Goal: Obtain resource: Download file/media

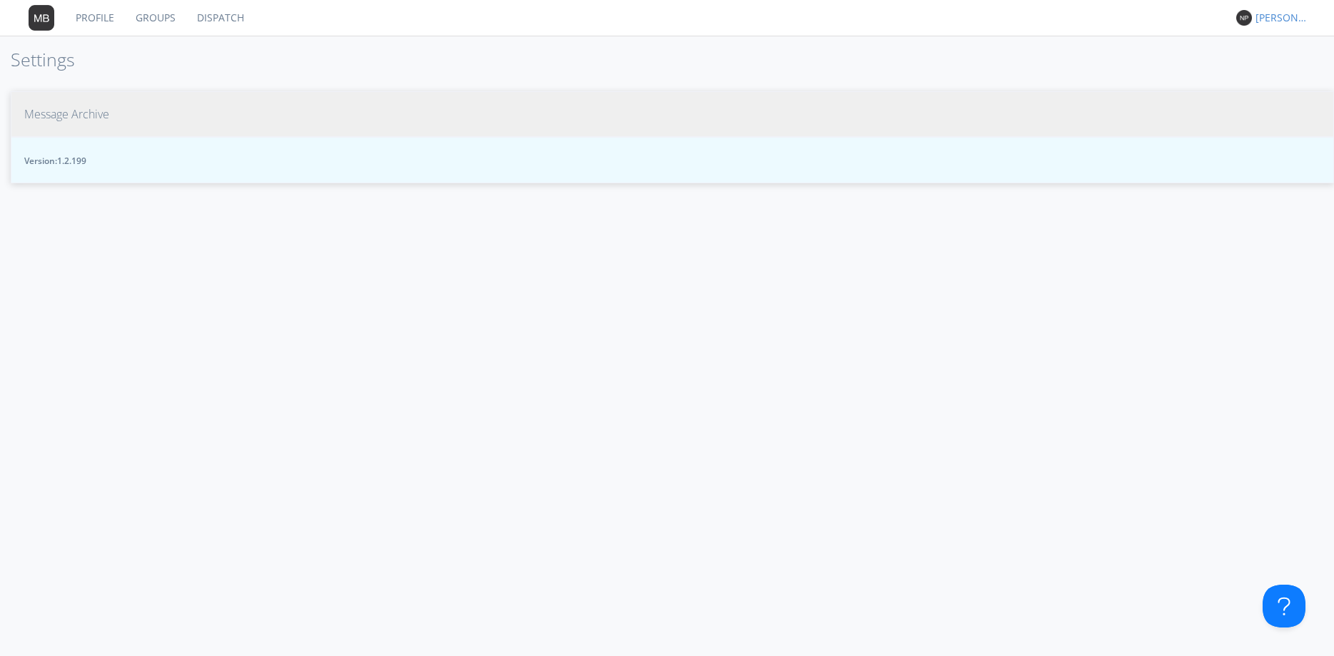
click at [76, 116] on span "Message Archive" at bounding box center [66, 114] width 85 height 16
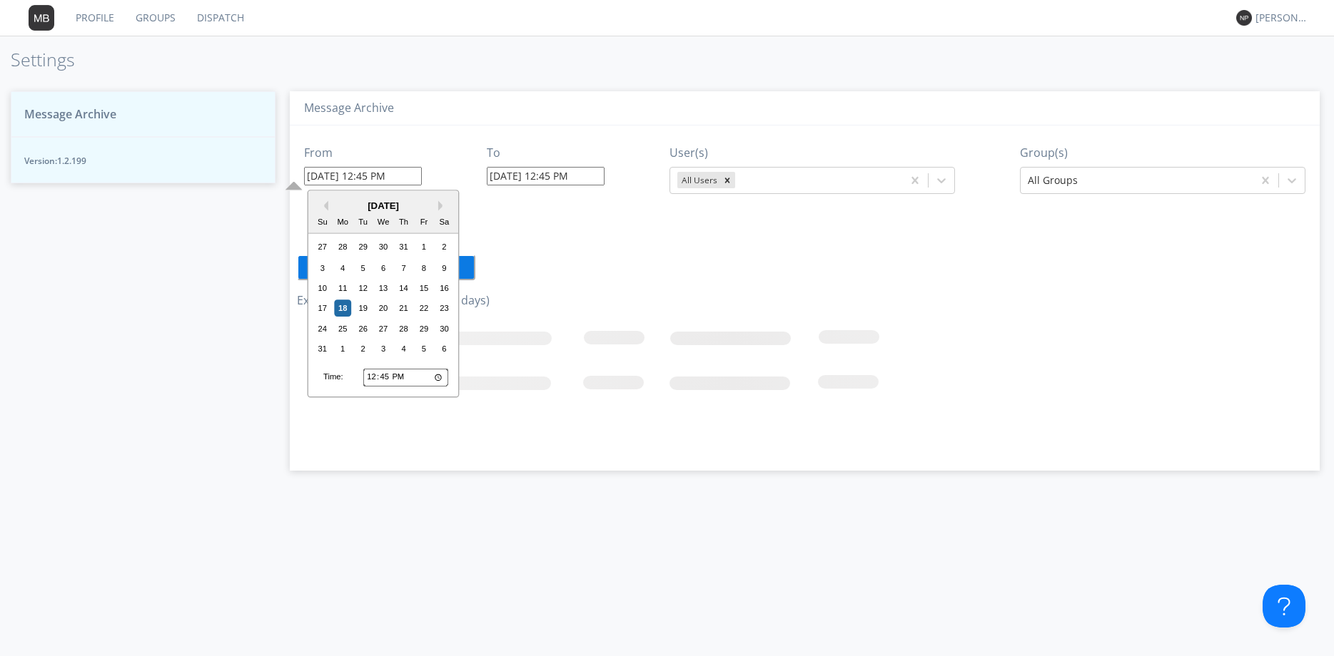
click at [344, 180] on input "08/18/2025 12:45 PM" at bounding box center [363, 176] width 118 height 19
drag, startPoint x: 423, startPoint y: 287, endPoint x: 405, endPoint y: 265, distance: 28.4
click at [422, 287] on div "15" at bounding box center [423, 288] width 17 height 17
click at [368, 179] on input "08/15/2025 12:45 PM" at bounding box center [363, 176] width 118 height 19
click at [370, 178] on input "08/15/2025 12:45 PM" at bounding box center [363, 176] width 118 height 19
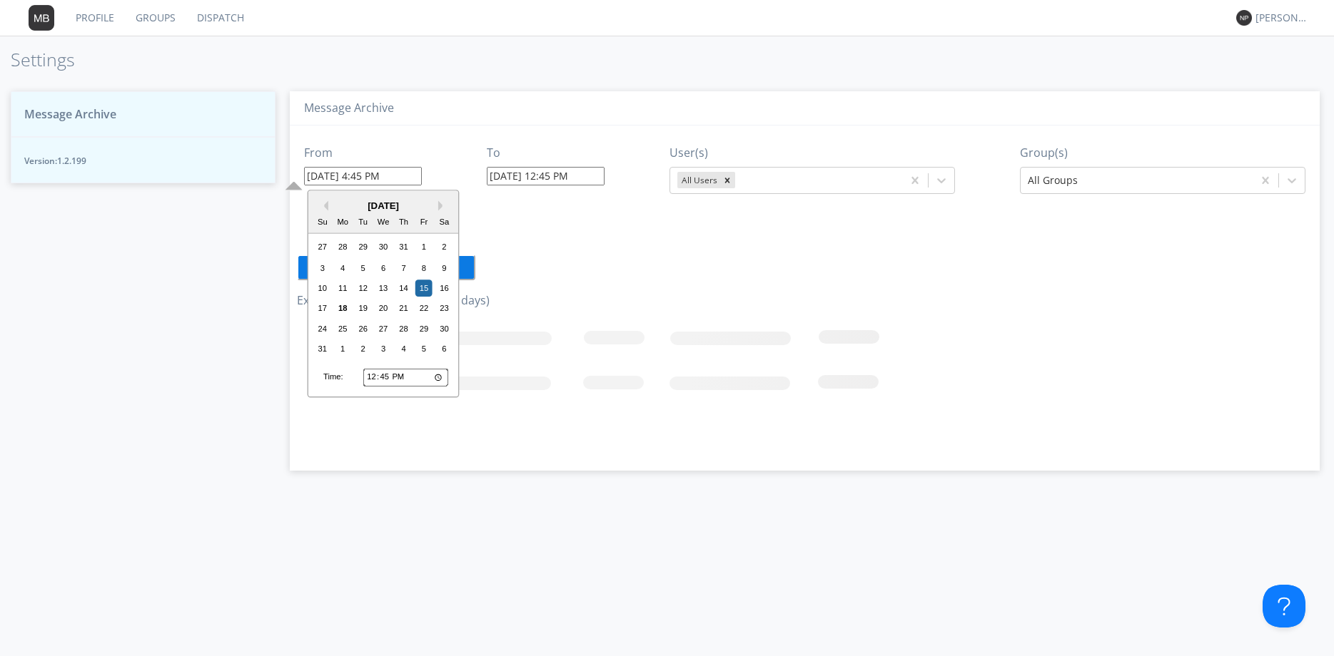
type input "08/15/2025 4:45 PM"
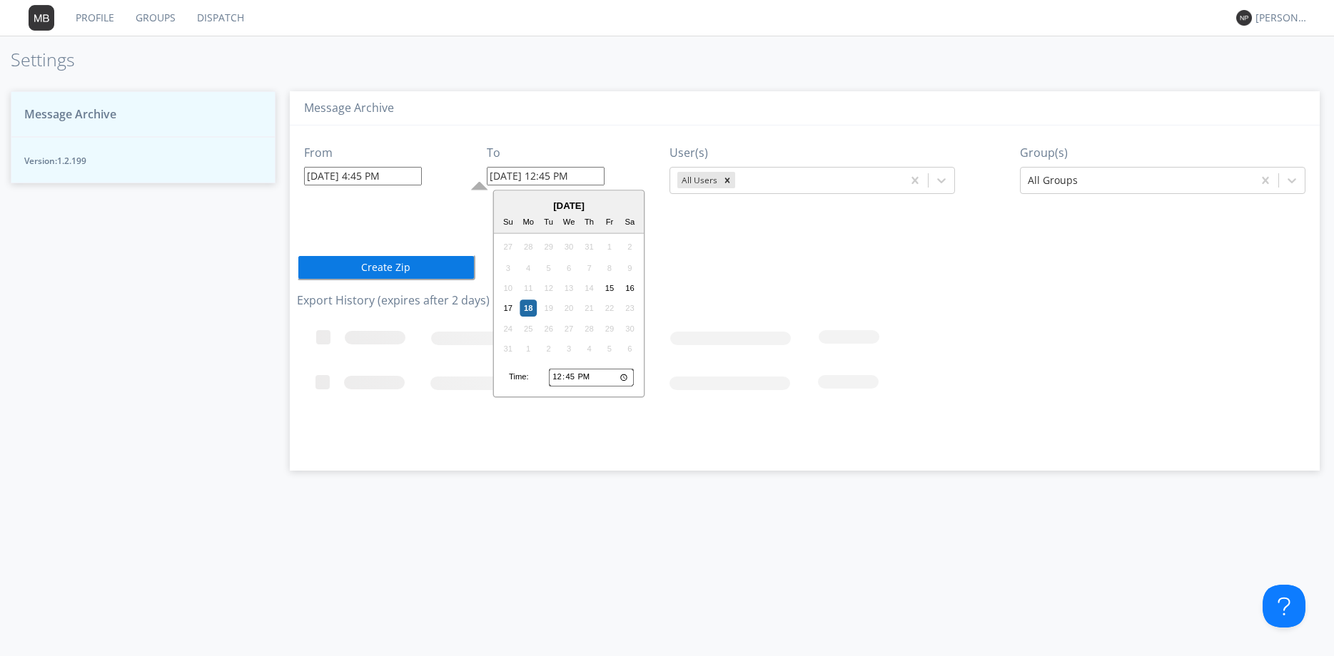
click at [559, 177] on input "08/18/2025 12:45 PM" at bounding box center [546, 176] width 118 height 19
click at [630, 283] on div "16" at bounding box center [629, 288] width 17 height 17
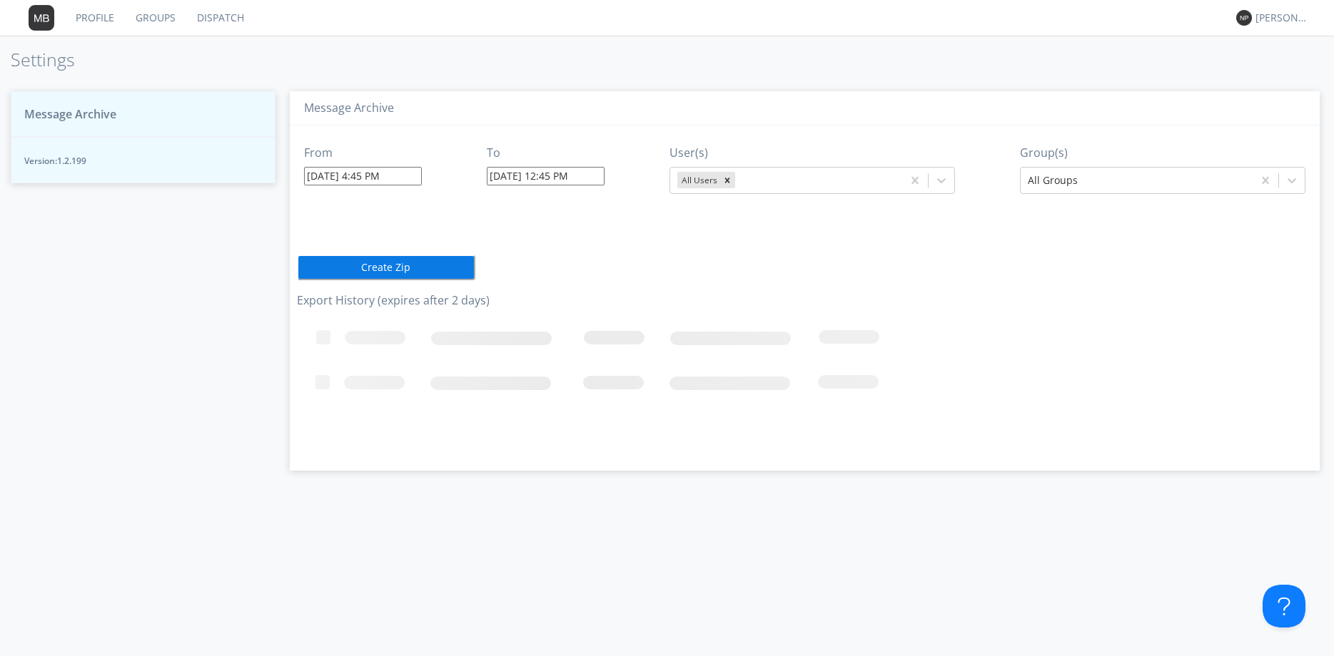
click at [553, 176] on input "08/16/2025 12:45 PM" at bounding box center [546, 176] width 118 height 19
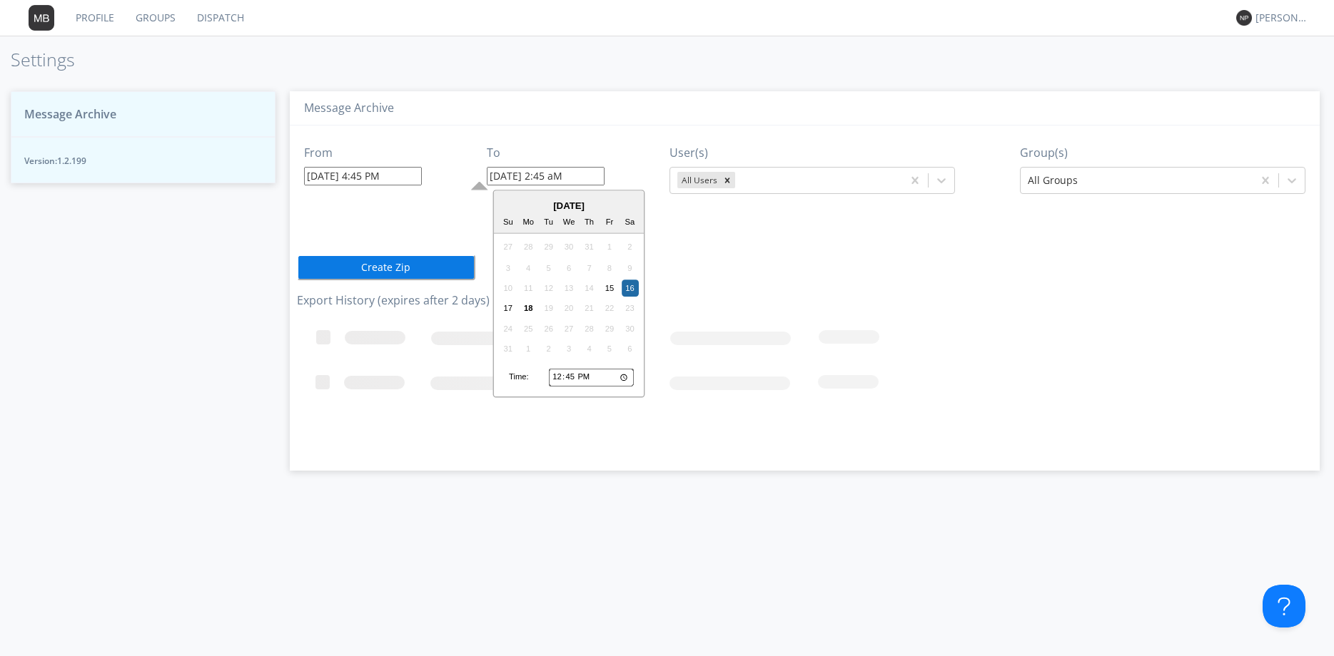
type input "08/16/2025 2:45 AM"
drag, startPoint x: 365, startPoint y: 265, endPoint x: 389, endPoint y: 180, distance: 88.1
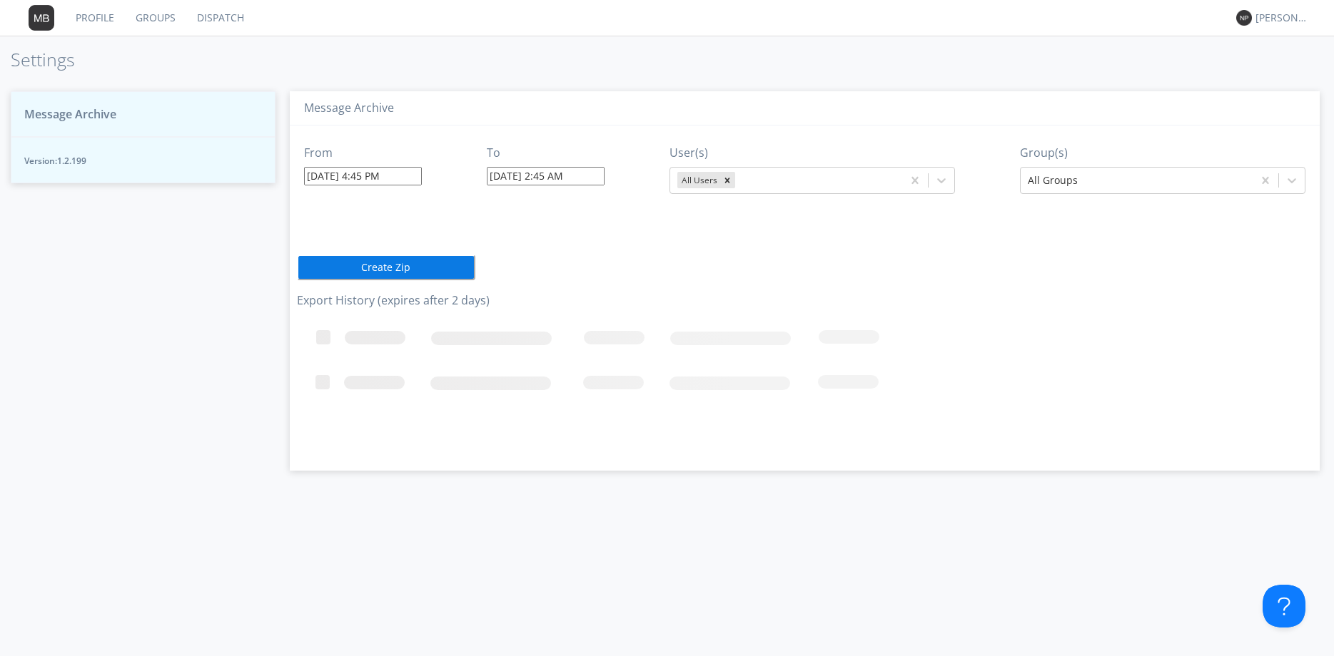
click at [375, 183] on div "From 08/15/2025 4:45 PM To 08/16/2025 2:45 AM User(s) All Users Group(s) All Gr…" at bounding box center [804, 293] width 1015 height 335
click at [389, 177] on input "08/15/2025 4:45 PM" at bounding box center [363, 176] width 118 height 19
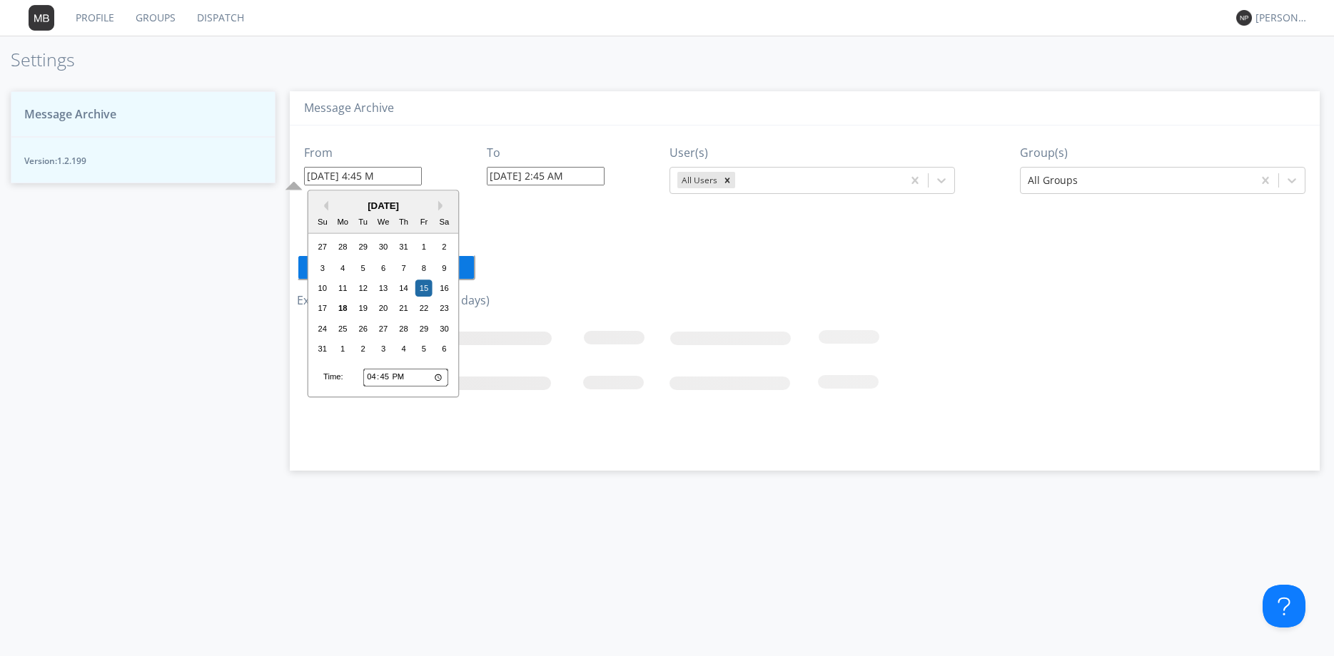
type input "08/15/2025 4:45 aM"
type input "08/18/2025 12:45 PM"
type input "08/15/2025 4:45 AM"
click at [571, 176] on input "08/18/2025 12:45 PM" at bounding box center [546, 176] width 118 height 19
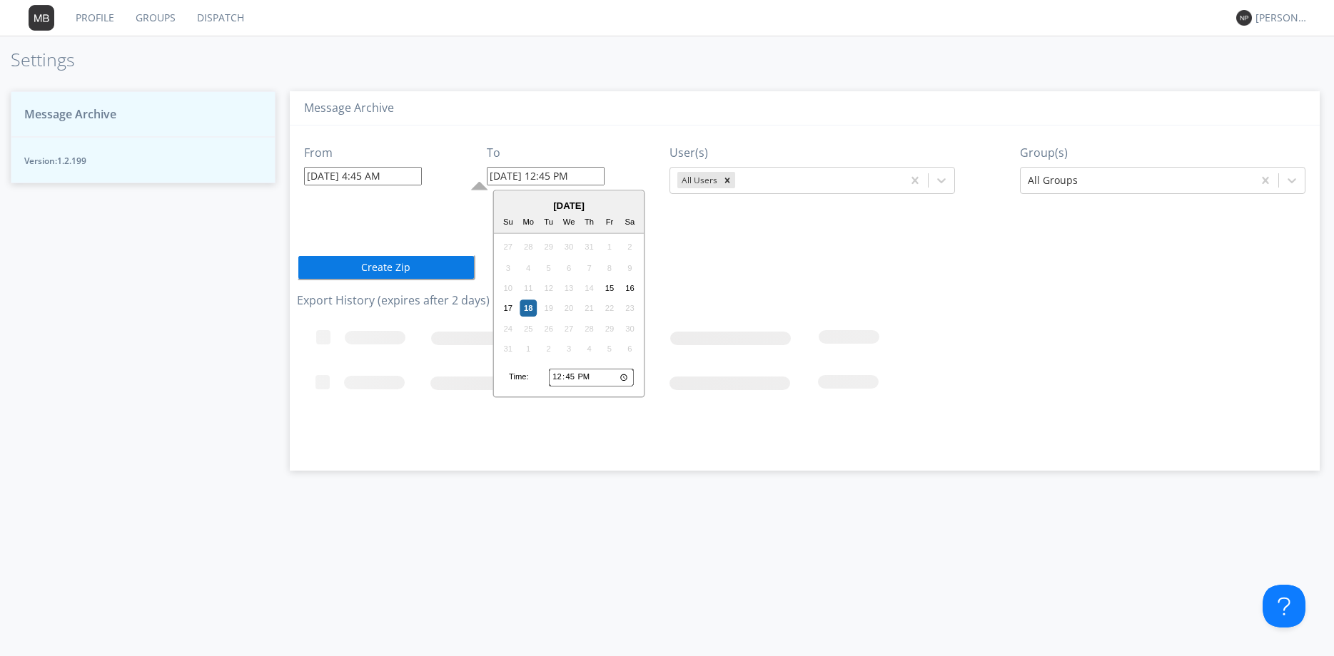
drag, startPoint x: 631, startPoint y: 290, endPoint x: 591, endPoint y: 226, distance: 75.6
click at [631, 288] on div "16" at bounding box center [629, 288] width 17 height 17
click at [554, 177] on input "08/16/2025 12:45 PM" at bounding box center [546, 176] width 118 height 19
click at [578, 178] on input "08/16/2025 2:45 PM" at bounding box center [546, 176] width 118 height 19
type input "08/16/2025 2:45 AM"
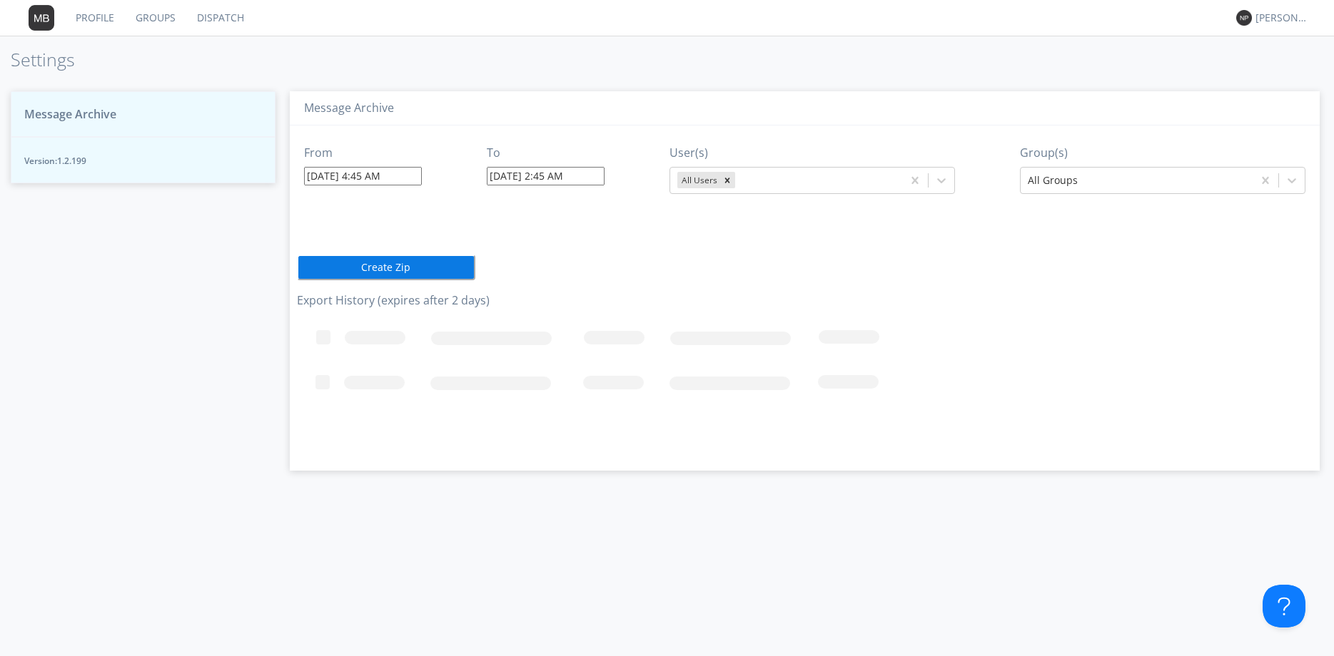
click at [375, 268] on button "Create Zip" at bounding box center [386, 268] width 178 height 26
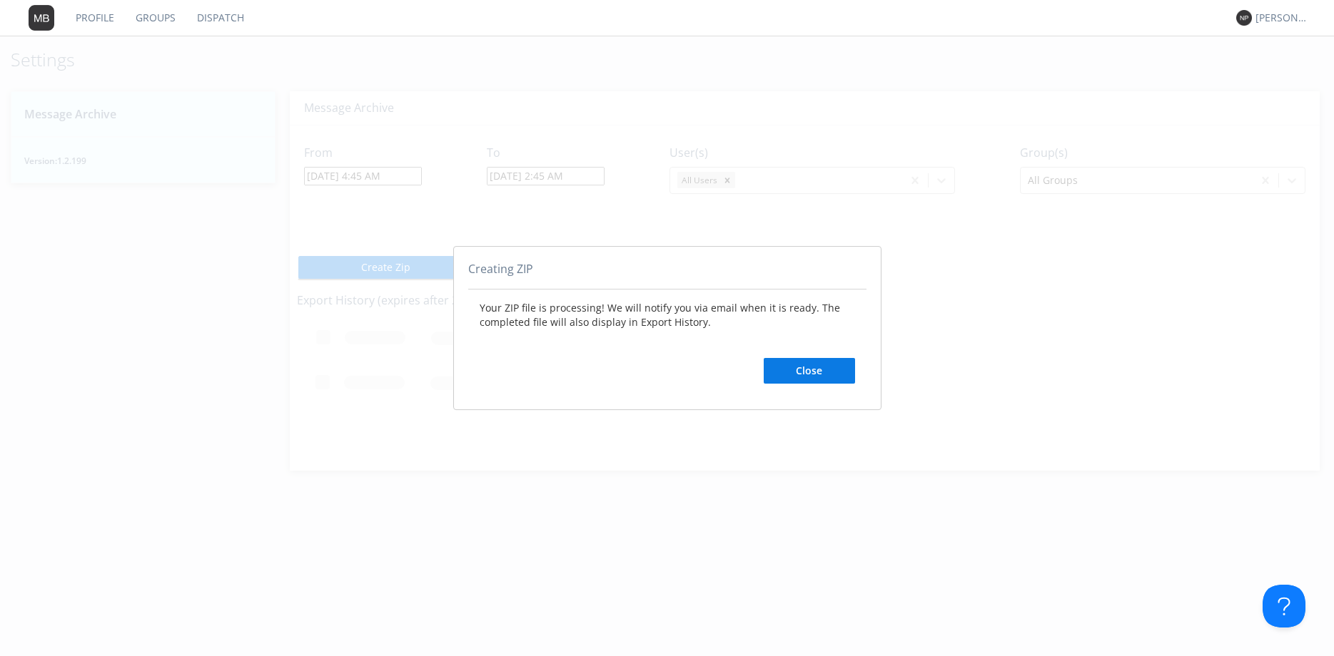
click at [805, 369] on button "Close" at bounding box center [808, 371] width 91 height 26
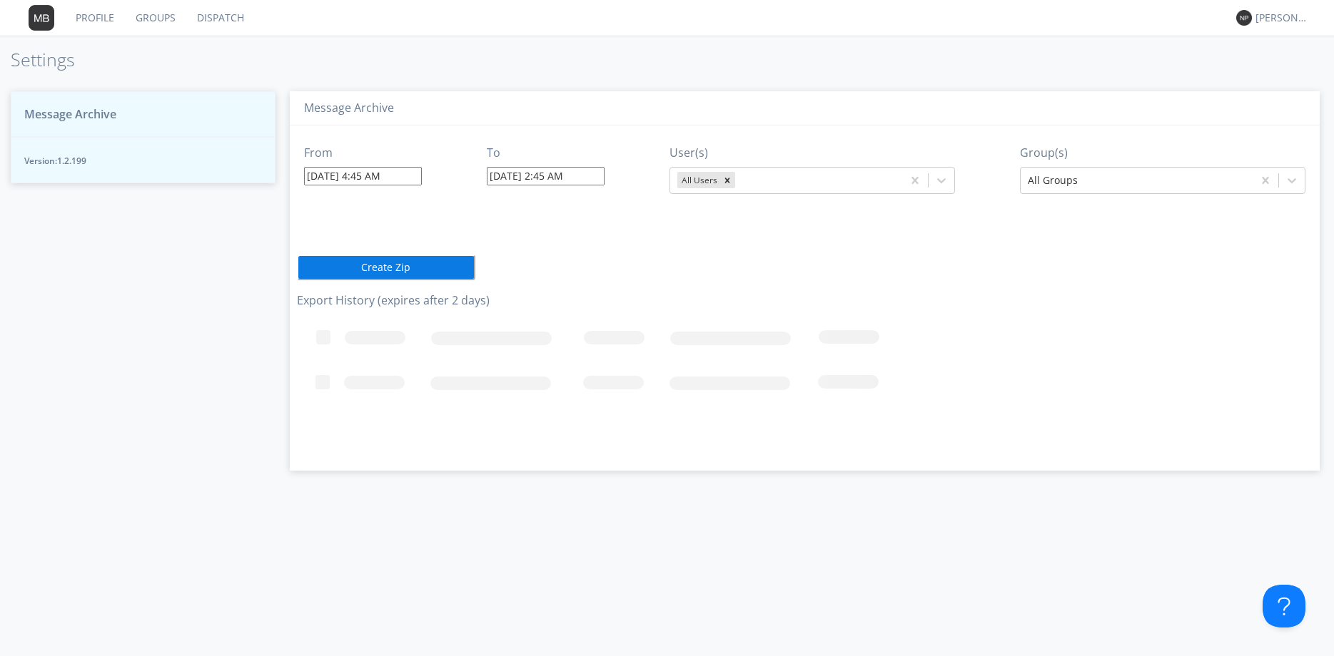
click at [341, 179] on input "08/15/2025 4:45 AM" at bounding box center [363, 176] width 118 height 19
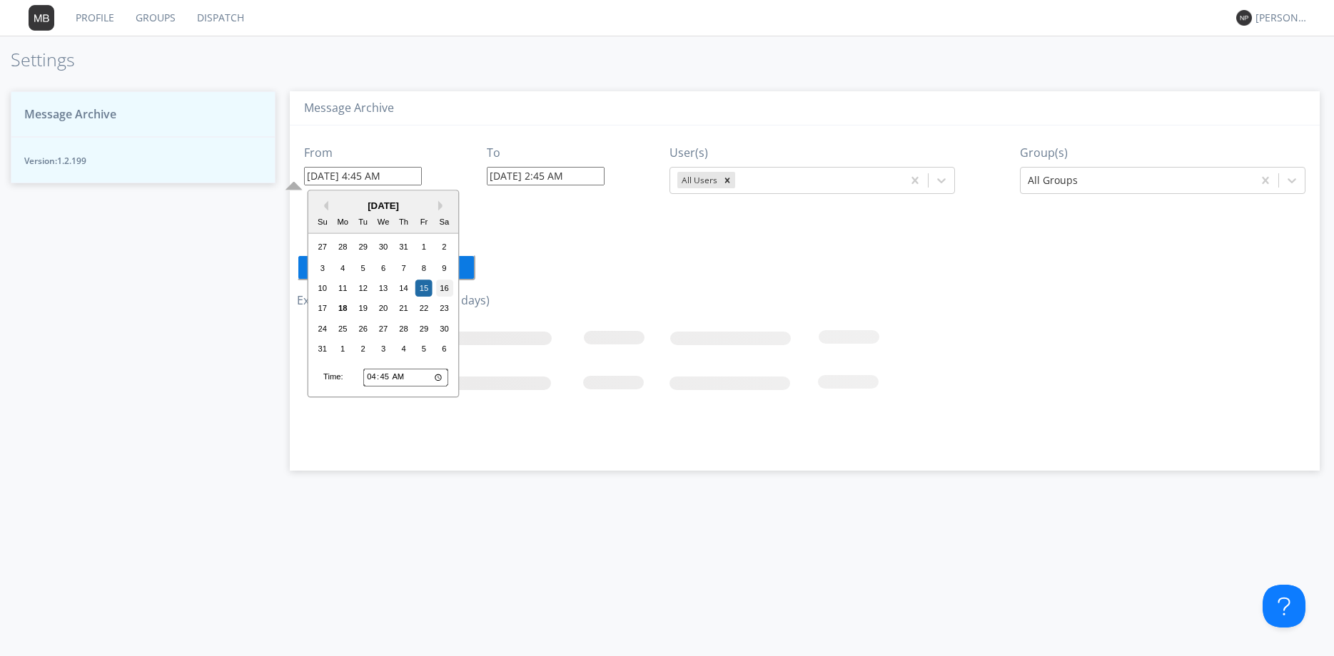
click at [442, 285] on div "16" at bounding box center [444, 288] width 17 height 17
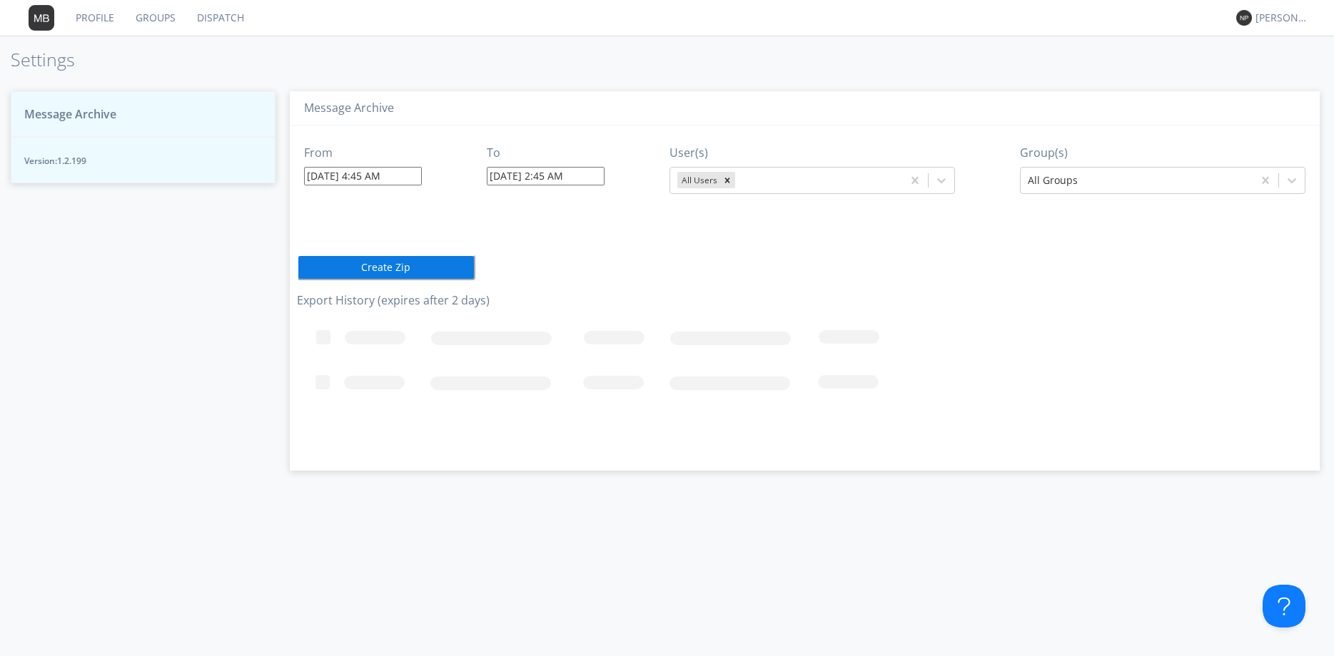
type input "08/16/2025 4:45 AM"
click at [555, 171] on input "08/18/2025 12:46 PM" at bounding box center [546, 176] width 118 height 19
click at [504, 306] on div "17" at bounding box center [507, 308] width 17 height 17
click at [550, 173] on input "08/17/2025 12:46 PM" at bounding box center [546, 176] width 118 height 19
type input "08/17/2025 2:46 AM"
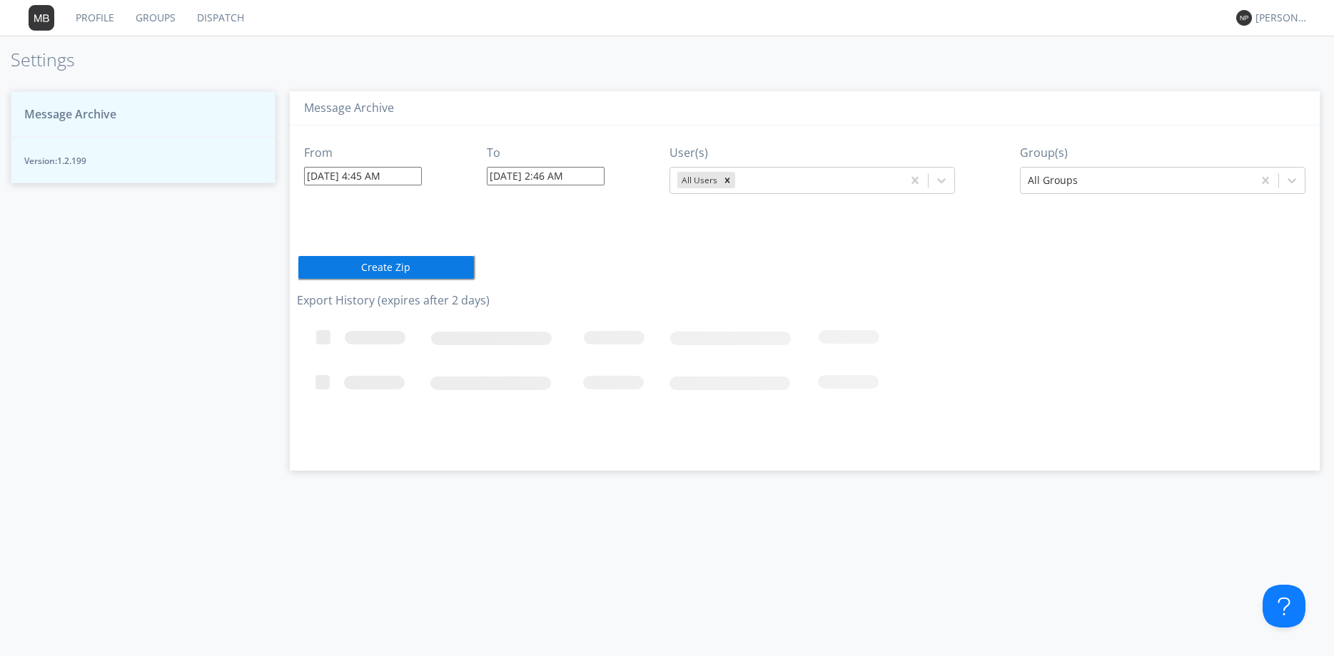
click at [440, 272] on button "Create Zip" at bounding box center [386, 268] width 178 height 26
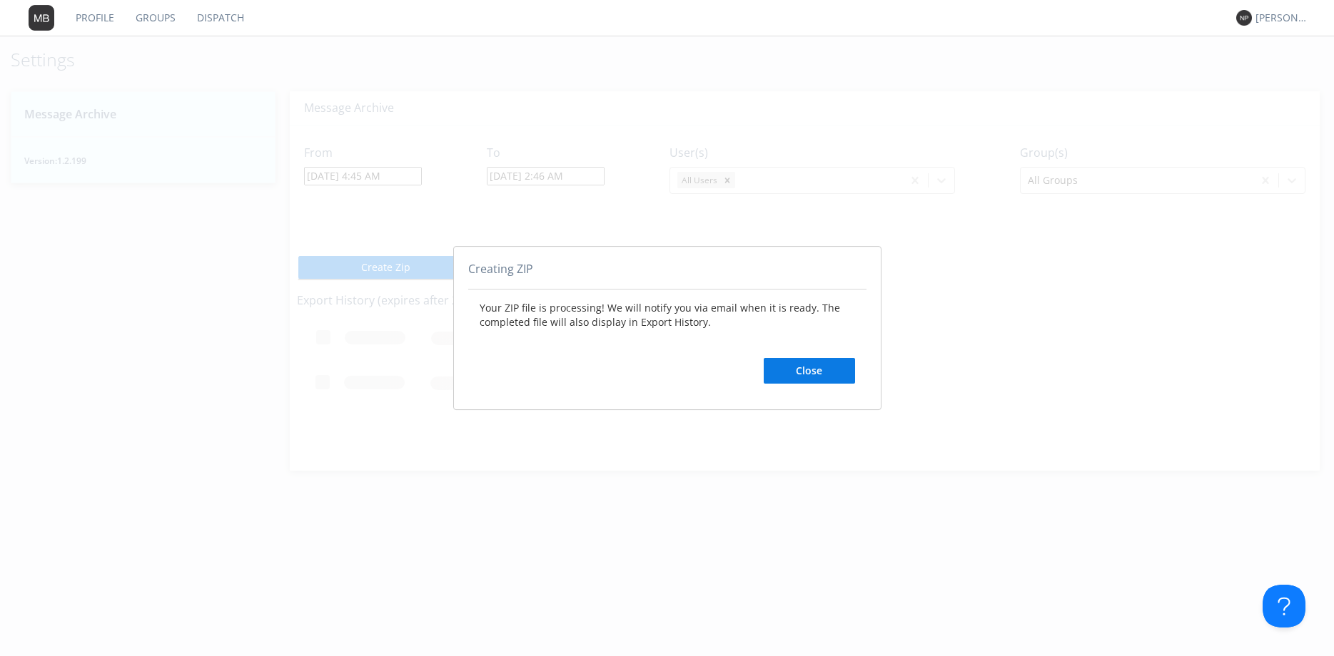
click at [813, 377] on button "Close" at bounding box center [808, 371] width 91 height 26
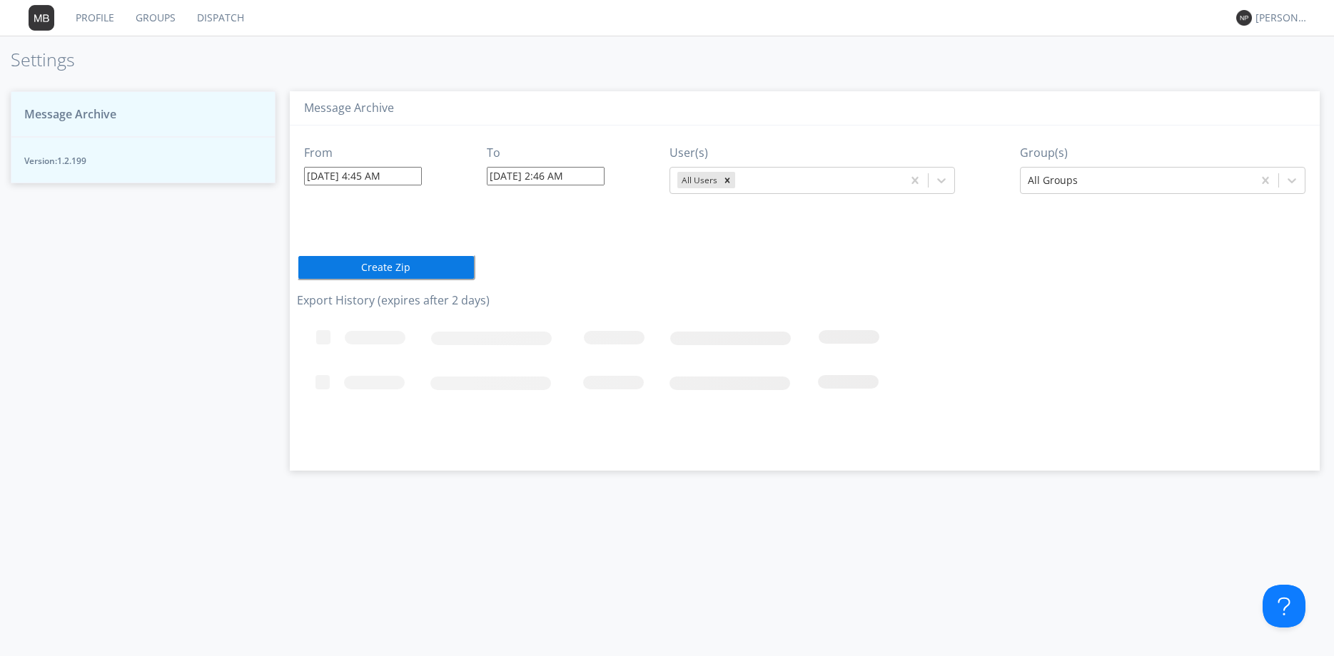
click at [350, 178] on input "08/16/2025 4:45 AM" at bounding box center [363, 176] width 118 height 19
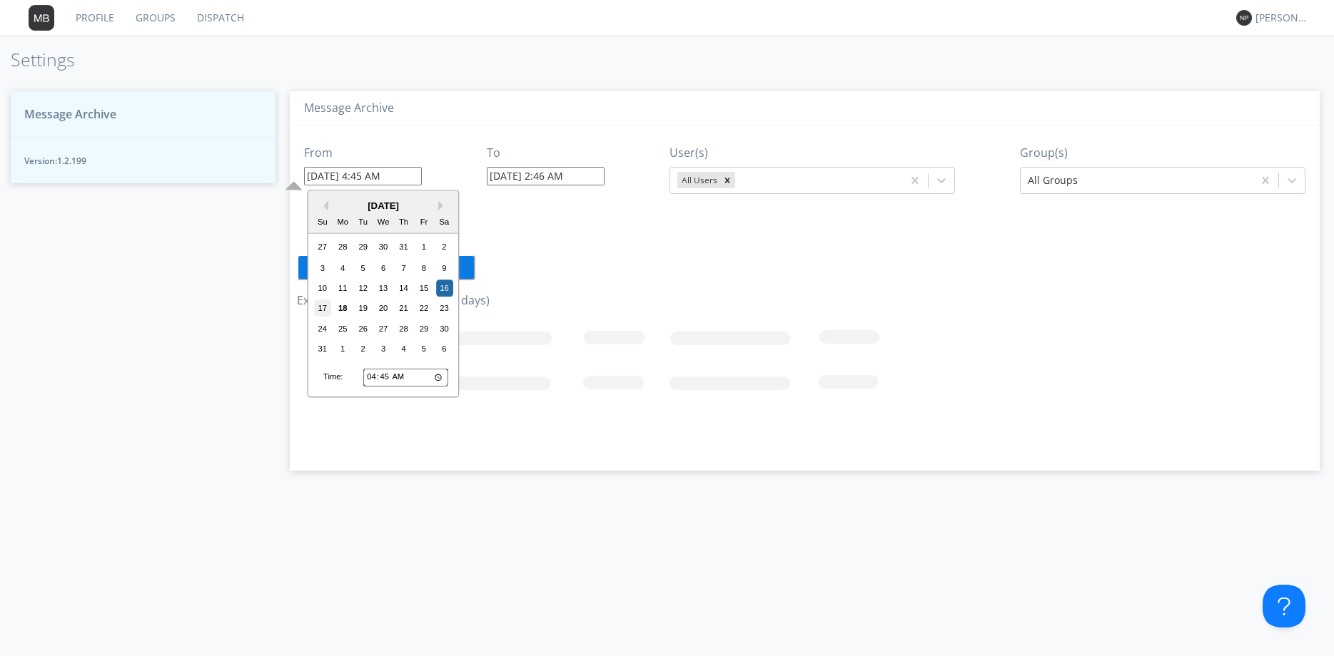
click at [322, 305] on div "17" at bounding box center [322, 308] width 17 height 17
type input "08/17/2025 4:45 AM"
type input "08/18/2025 12:46 PM"
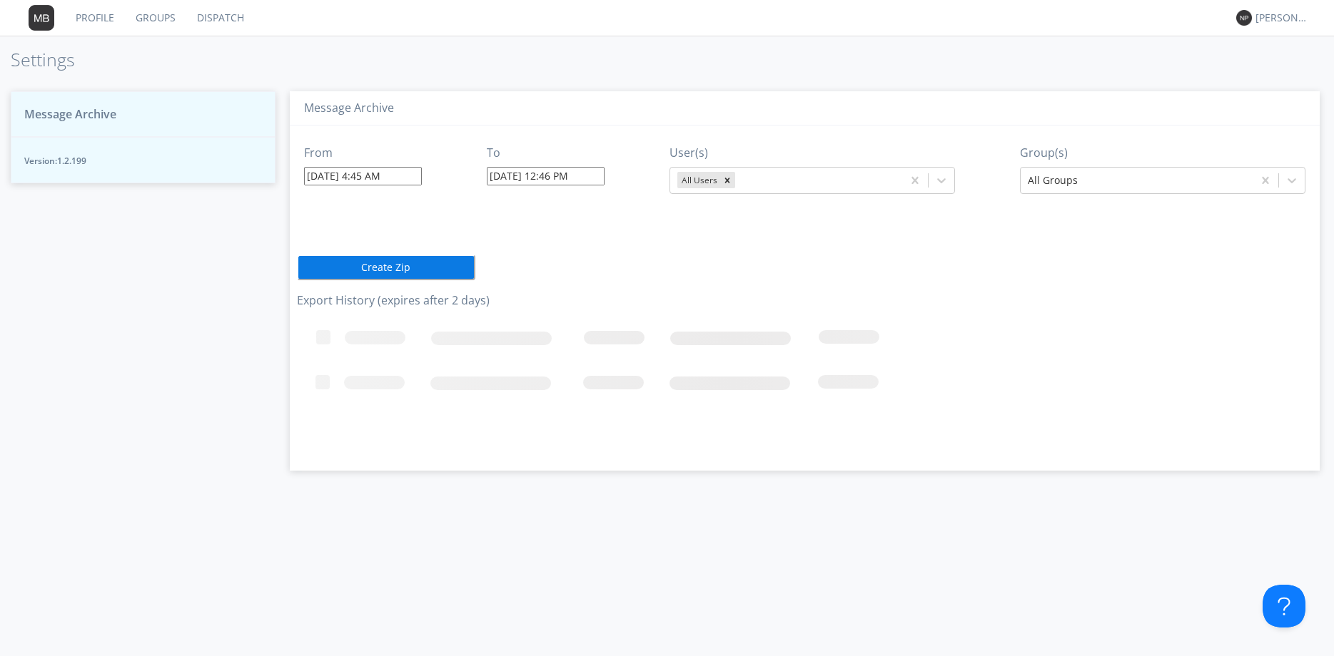
click at [387, 265] on button "Create Zip" at bounding box center [386, 268] width 178 height 26
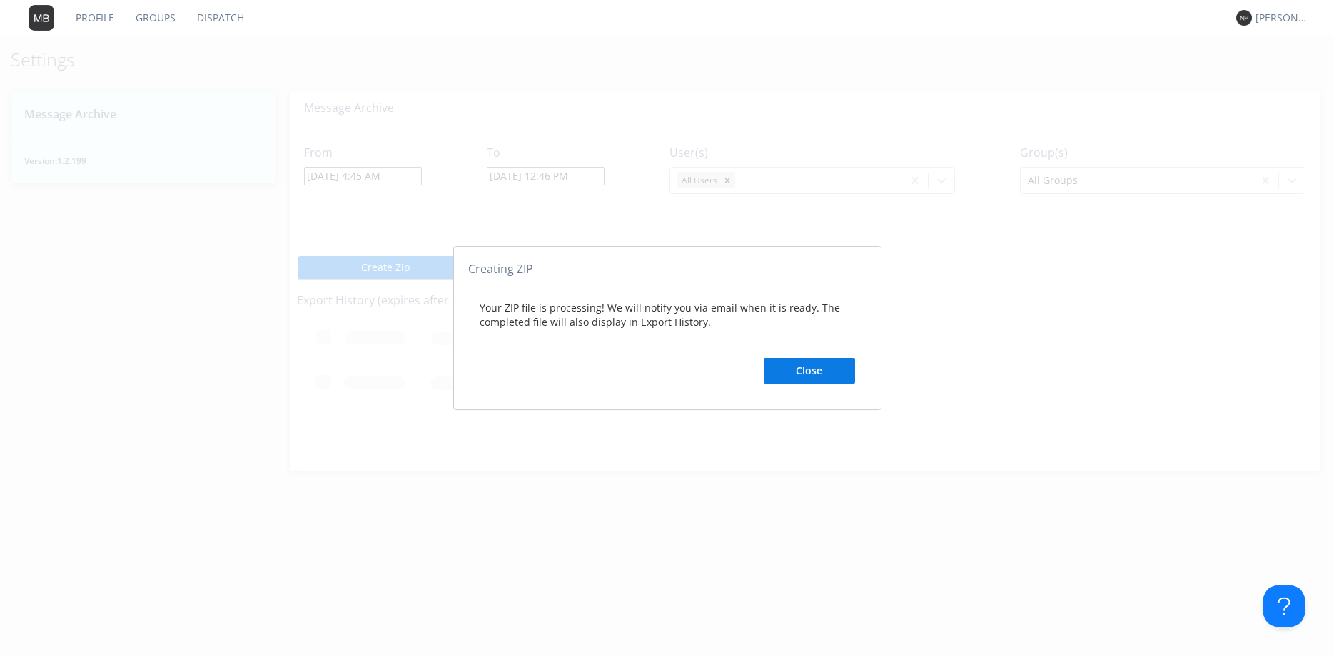
click at [838, 372] on button "Close" at bounding box center [808, 371] width 91 height 26
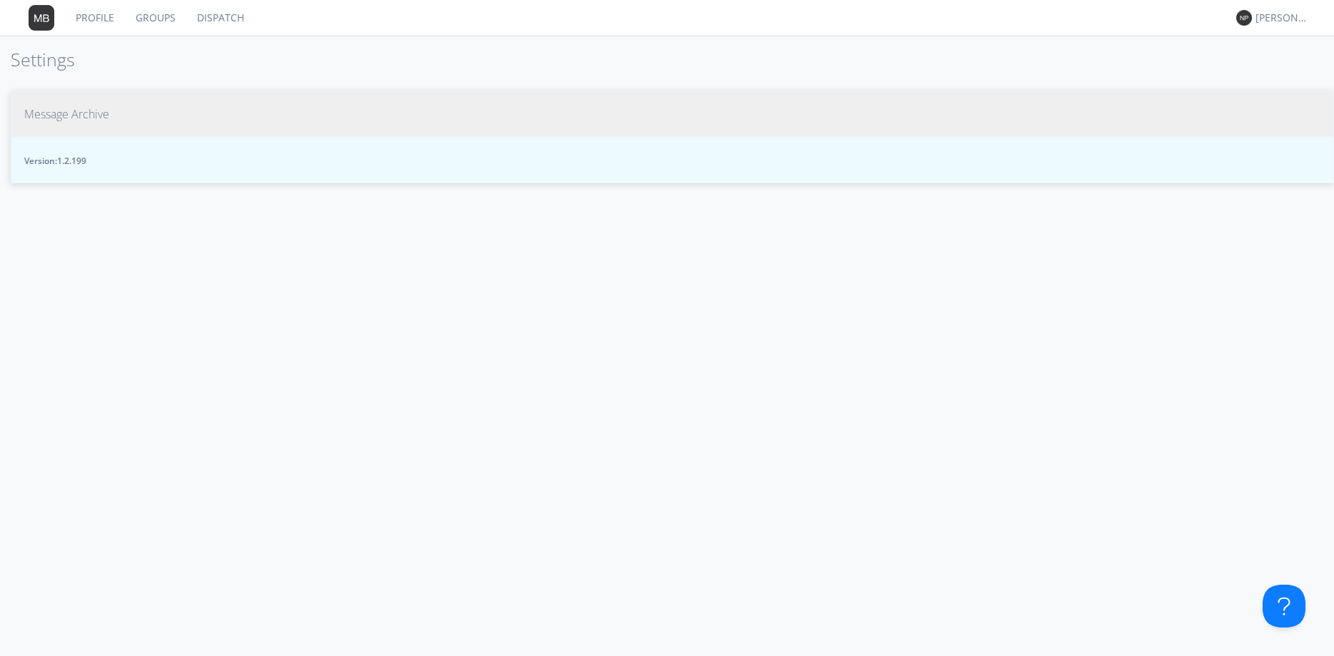
click at [97, 117] on span "Message Archive" at bounding box center [66, 114] width 85 height 16
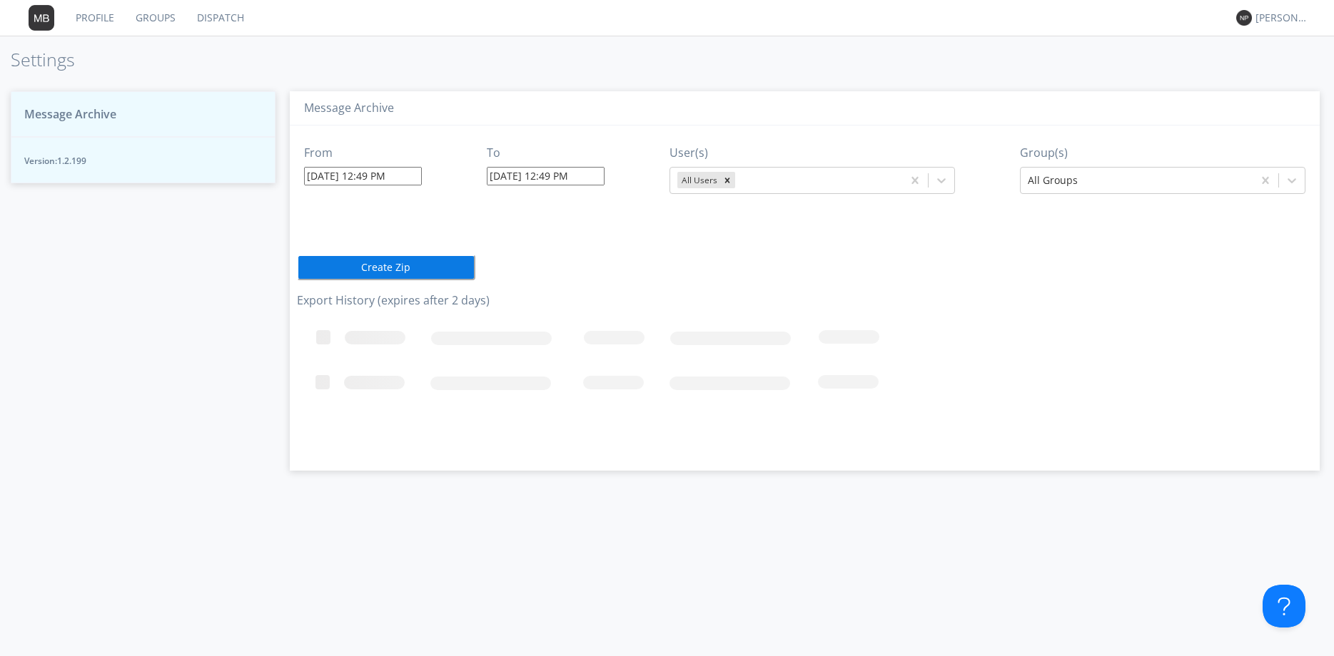
click at [392, 341] on rect at bounding box center [689, 385] width 785 height 143
click at [1289, 25] on div "[PERSON_NAME] *" at bounding box center [1278, 18] width 54 height 19
click at [1274, 72] on div "Log Out" at bounding box center [1288, 76] width 73 height 26
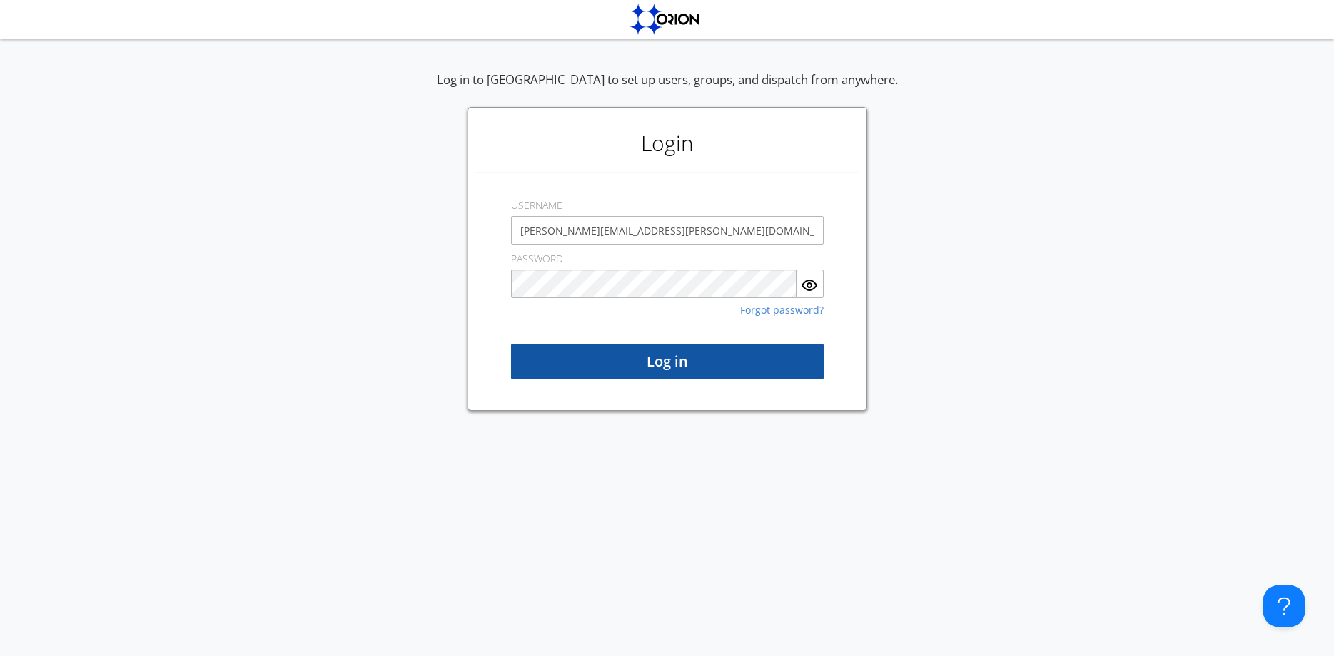
type input "nicole.parlee@transdev.com"
click at [763, 362] on button "Log in" at bounding box center [667, 362] width 313 height 36
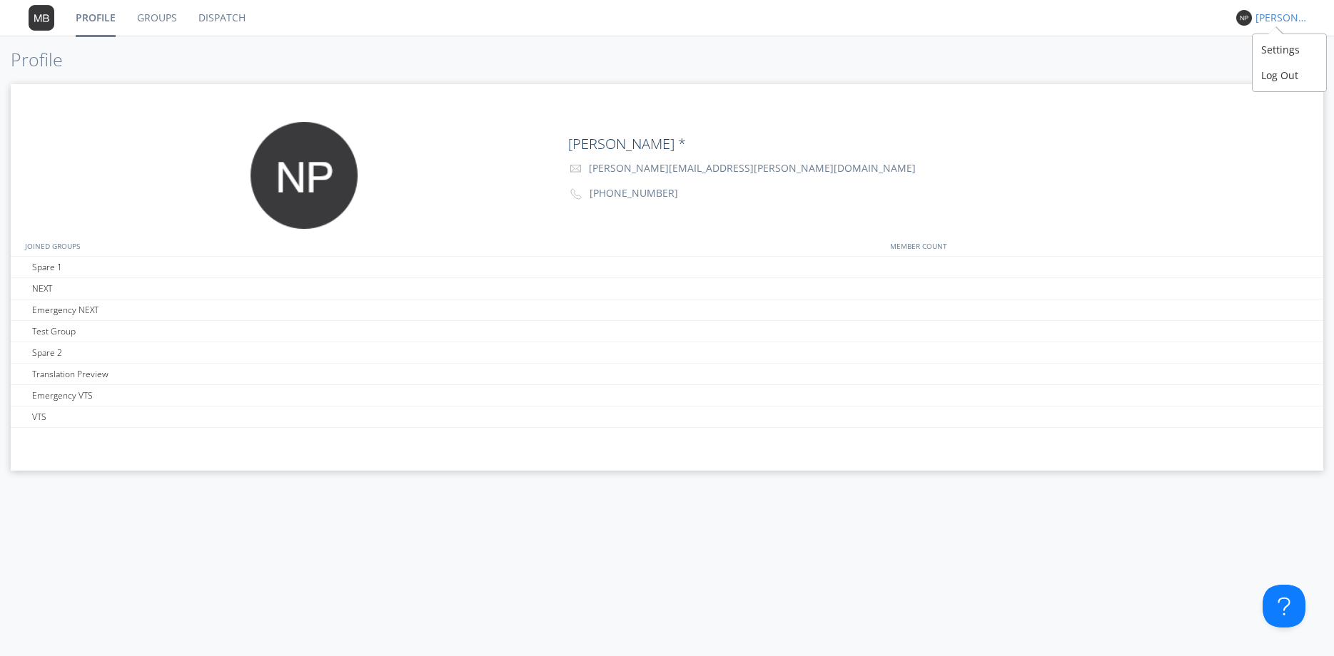
click at [1264, 19] on div "[PERSON_NAME] *" at bounding box center [1282, 18] width 54 height 14
click at [1276, 46] on div "Settings" at bounding box center [1288, 50] width 73 height 26
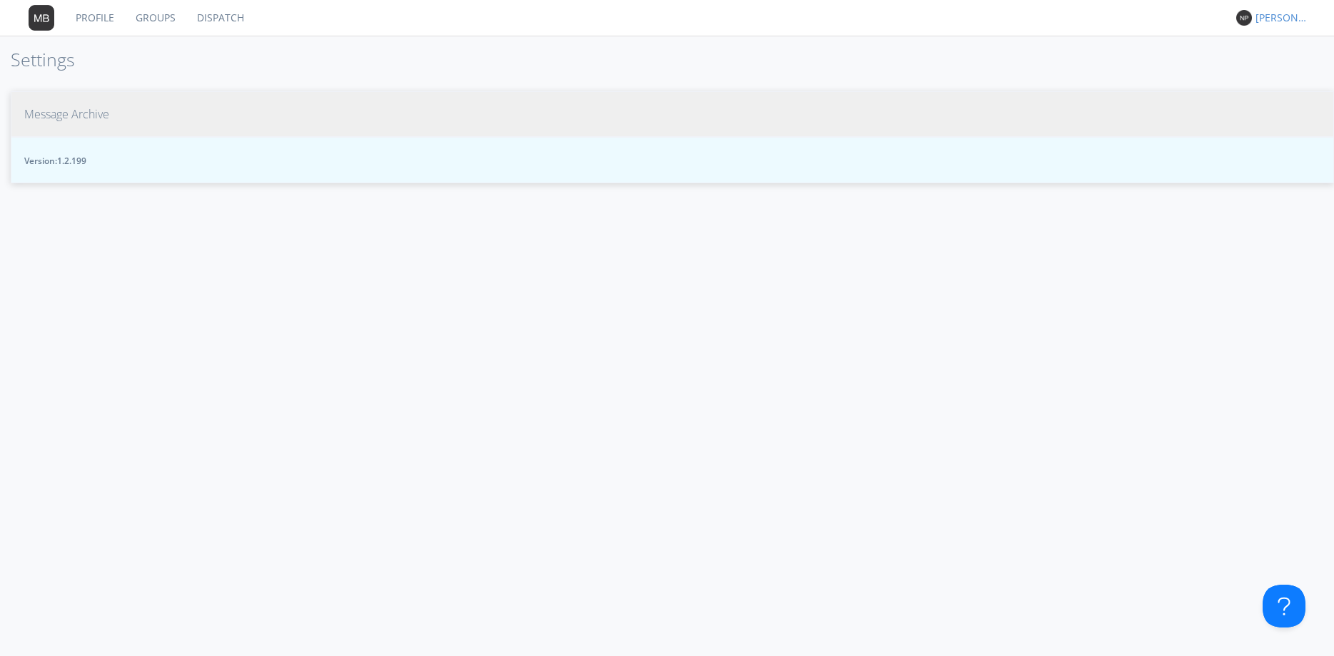
click at [85, 124] on button "Message Archive" at bounding box center [672, 114] width 1323 height 46
click at [88, 111] on span "Message Archive" at bounding box center [66, 114] width 85 height 16
click at [97, 123] on button "Message Archive" at bounding box center [672, 114] width 1323 height 46
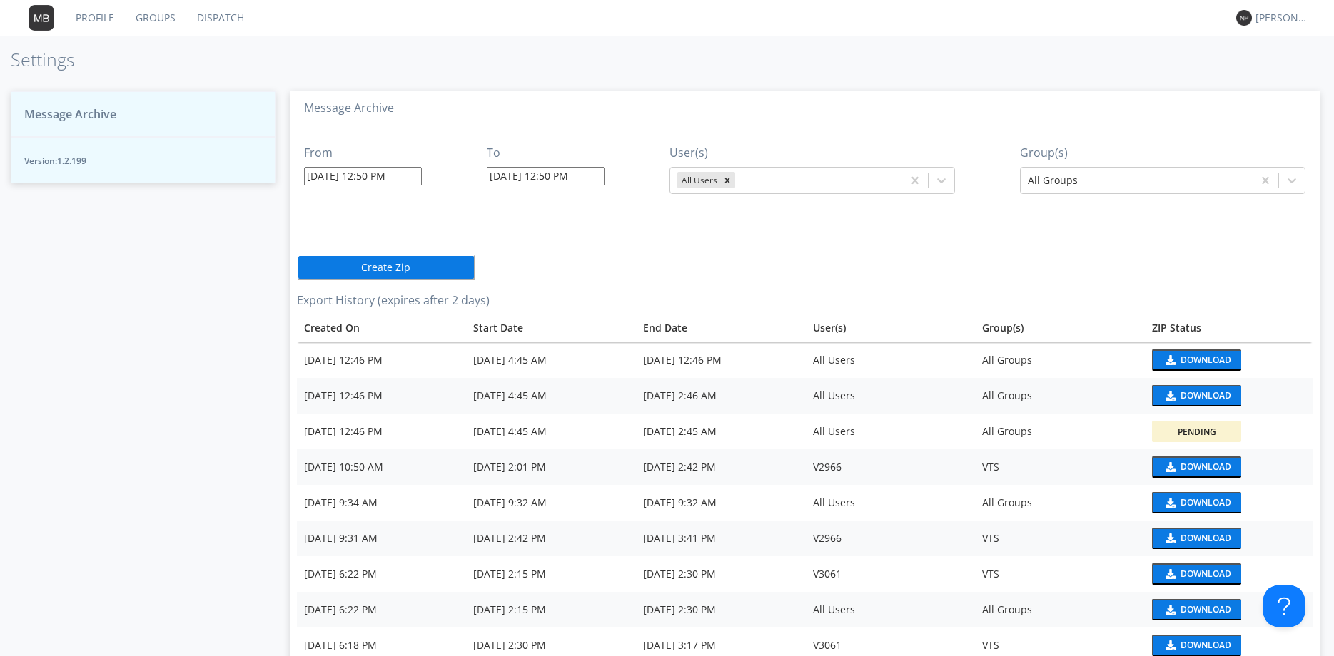
click at [1192, 437] on div "Pending" at bounding box center [1196, 432] width 39 height 12
click at [1206, 365] on div "Download" at bounding box center [1205, 360] width 51 height 9
drag, startPoint x: 614, startPoint y: 380, endPoint x: 623, endPoint y: 378, distance: 8.8
click at [615, 380] on td "[DATE] 4:45 AM" at bounding box center [551, 396] width 170 height 36
click at [1213, 392] on div "Download" at bounding box center [1205, 396] width 51 height 9
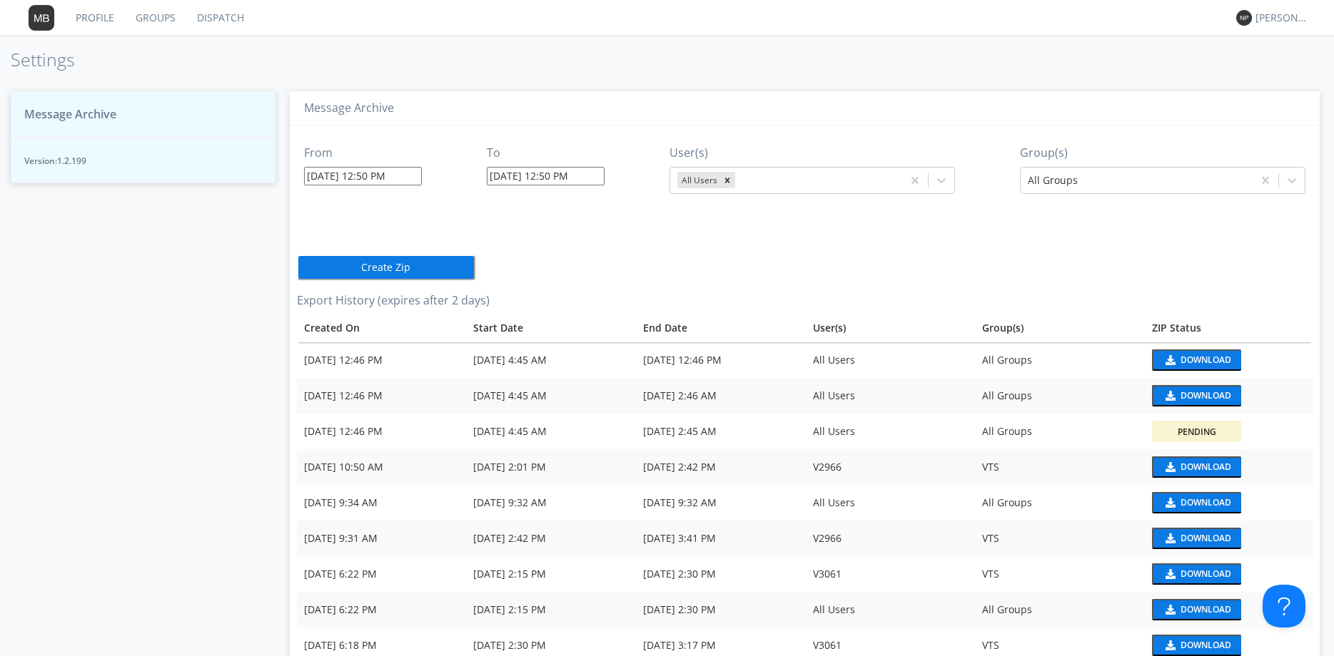
drag, startPoint x: 741, startPoint y: 275, endPoint x: 882, endPoint y: 273, distance: 141.3
click at [1181, 426] on div "Pending" at bounding box center [1196, 431] width 89 height 21
click at [1181, 426] on div "Pending" at bounding box center [1196, 432] width 39 height 12
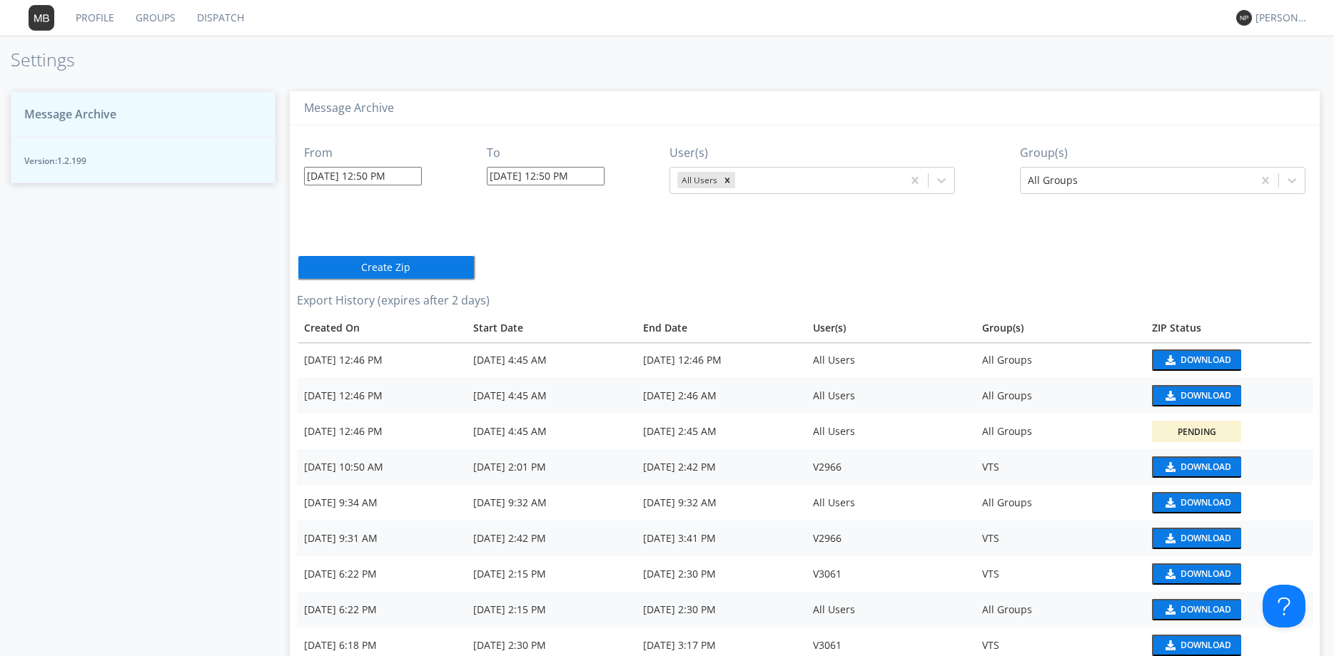
click at [326, 176] on input "08/18/2025 12:50 PM" at bounding box center [363, 176] width 118 height 19
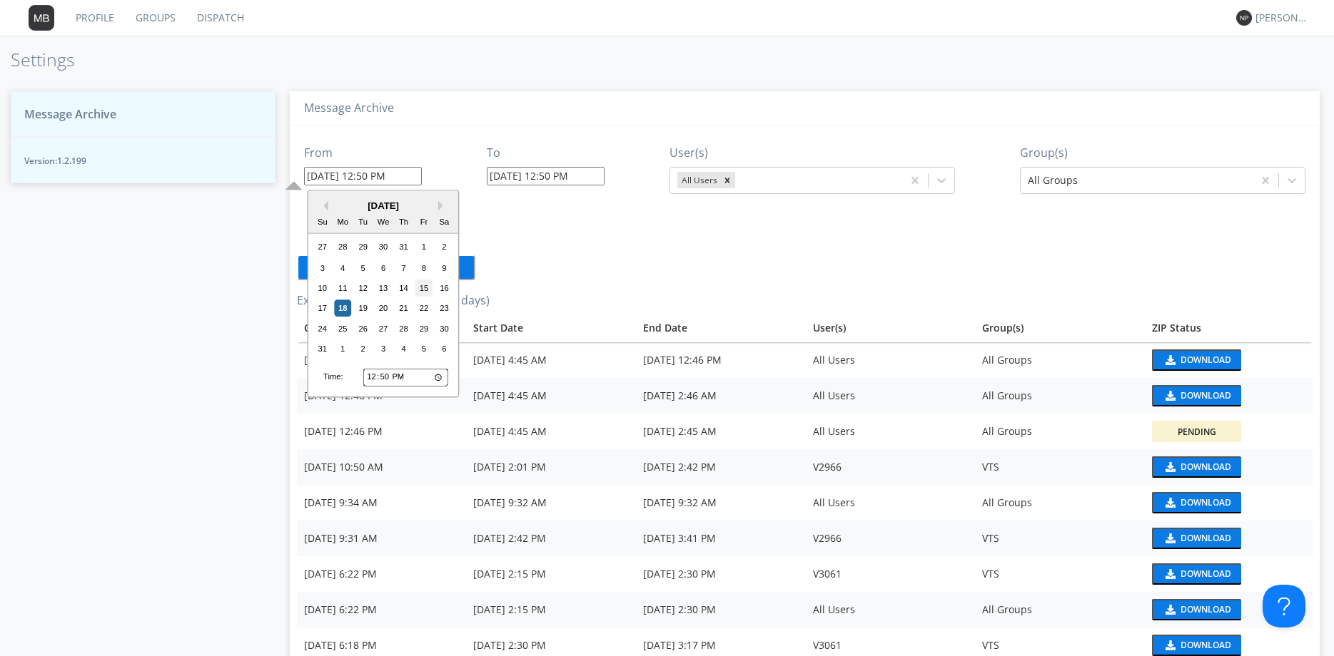
click at [417, 283] on div "15" at bounding box center [423, 288] width 17 height 17
type input "08/15/2025 12:50 PM"
type input "08/18/2025 12:56 PM"
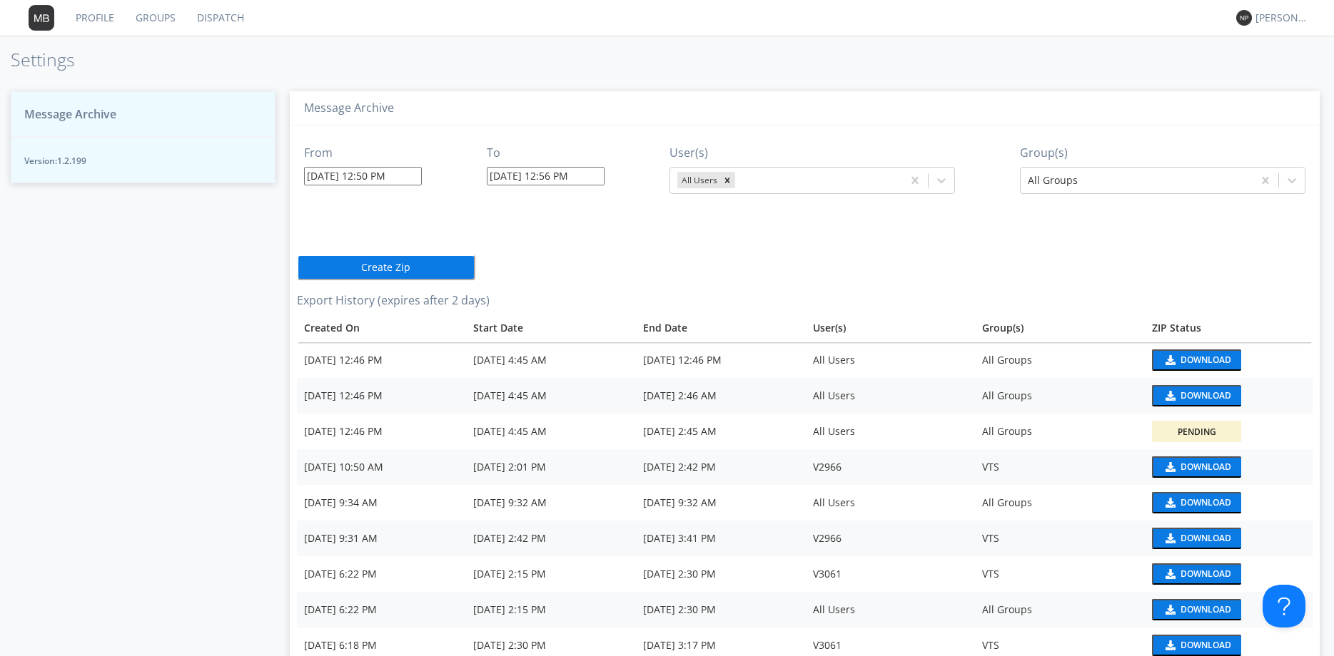
click at [365, 175] on input "08/15/2025 12:50 PM" at bounding box center [363, 176] width 118 height 19
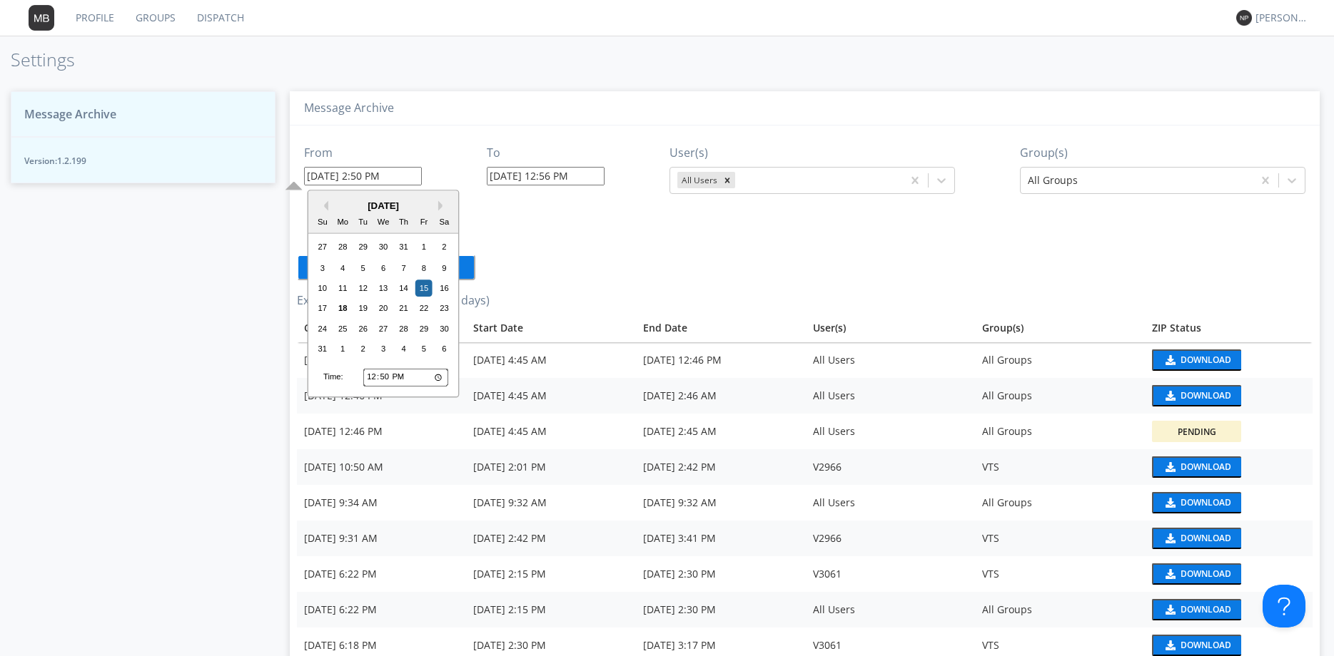
type input "08/15/2025 2:50 PM"
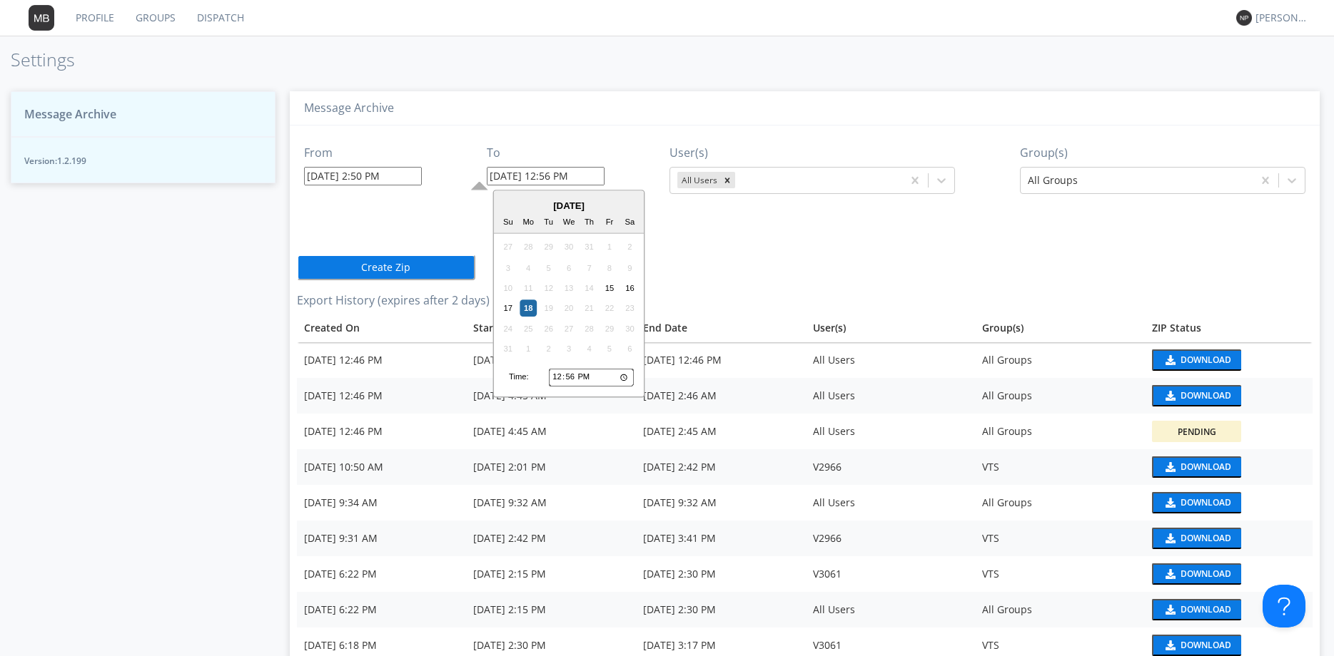
click at [502, 172] on input "08/18/2025 12:56 PM" at bounding box center [546, 176] width 118 height 19
click at [630, 286] on div "16" at bounding box center [629, 288] width 17 height 17
type input "08/16/2025 12:56 PM"
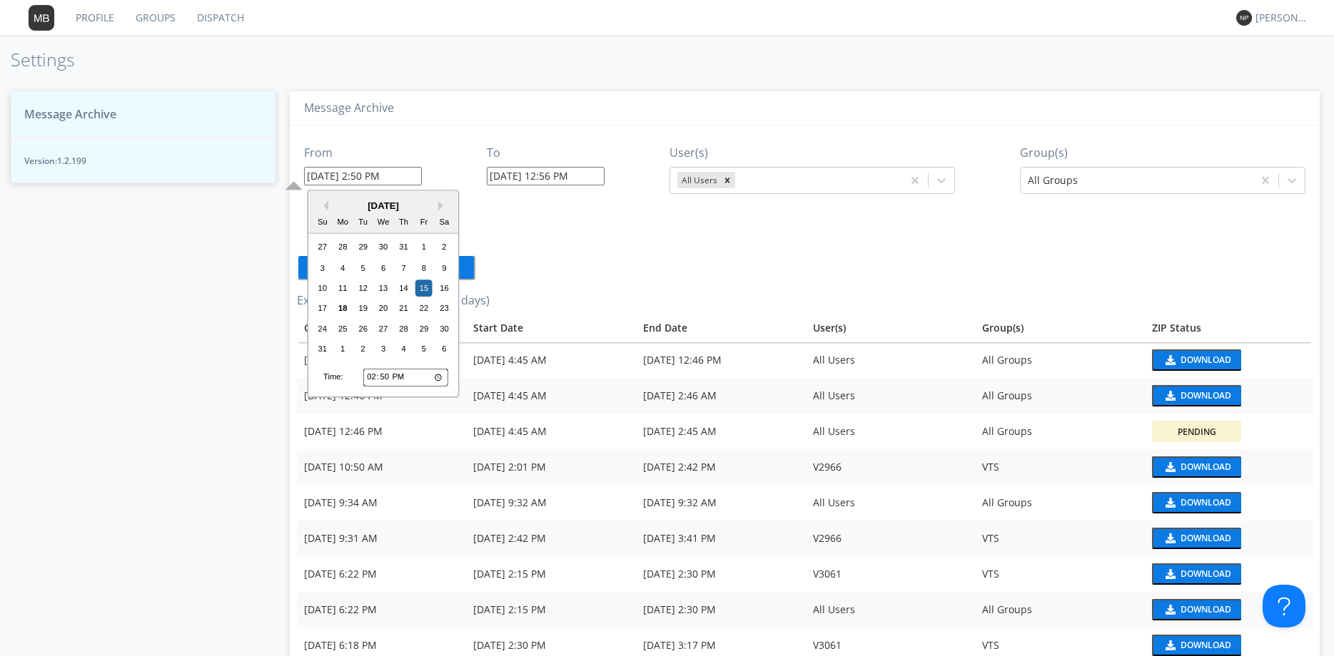
click at [389, 180] on input "08/15/2025 2:50 PM" at bounding box center [363, 176] width 118 height 19
type input "08/15/2025 2:50 aM"
type input "08/18/2025 12:56 PM"
type input "08/15/2025 2:50 AM"
click at [553, 174] on input "08/18/2025 12:56 PM" at bounding box center [546, 176] width 118 height 19
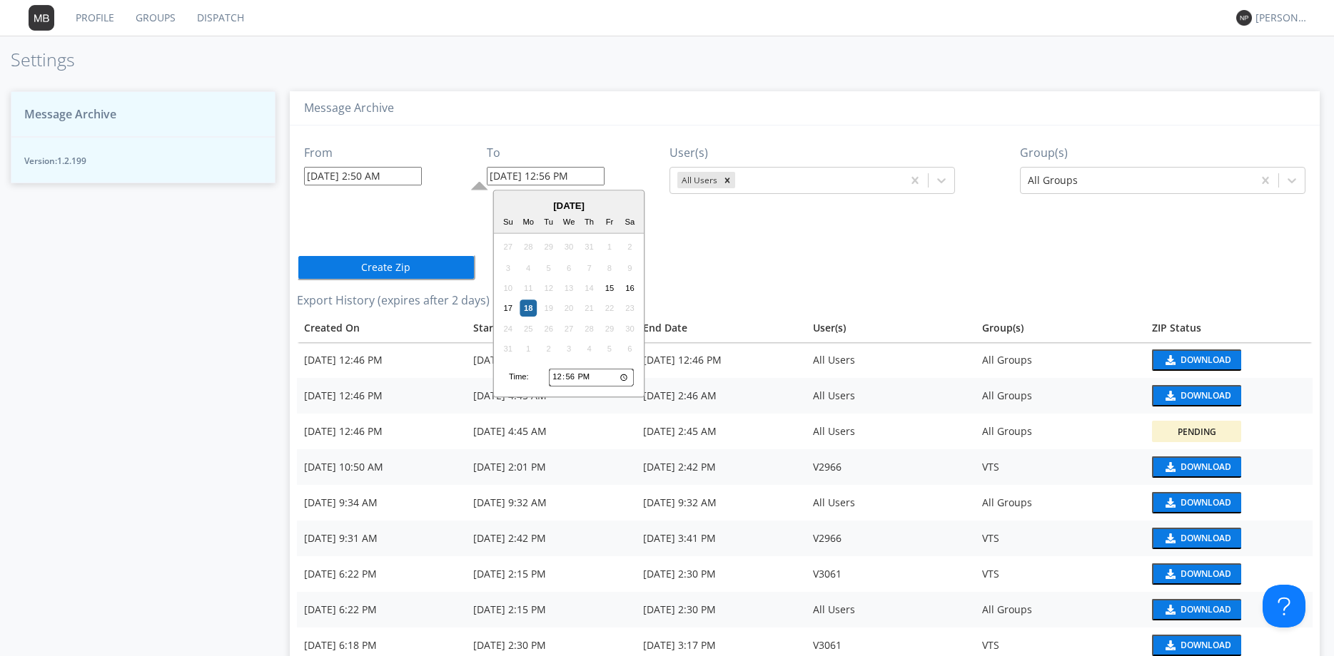
drag, startPoint x: 634, startPoint y: 288, endPoint x: 594, endPoint y: 238, distance: 64.5
click at [630, 282] on div "16" at bounding box center [629, 288] width 17 height 17
click at [557, 179] on input "08/16/2025 12:56 PM" at bounding box center [546, 176] width 118 height 19
click at [579, 180] on input "08/16/2025 2:56 PM" at bounding box center [546, 176] width 118 height 19
type input "08/16/2025 2:56 PM"
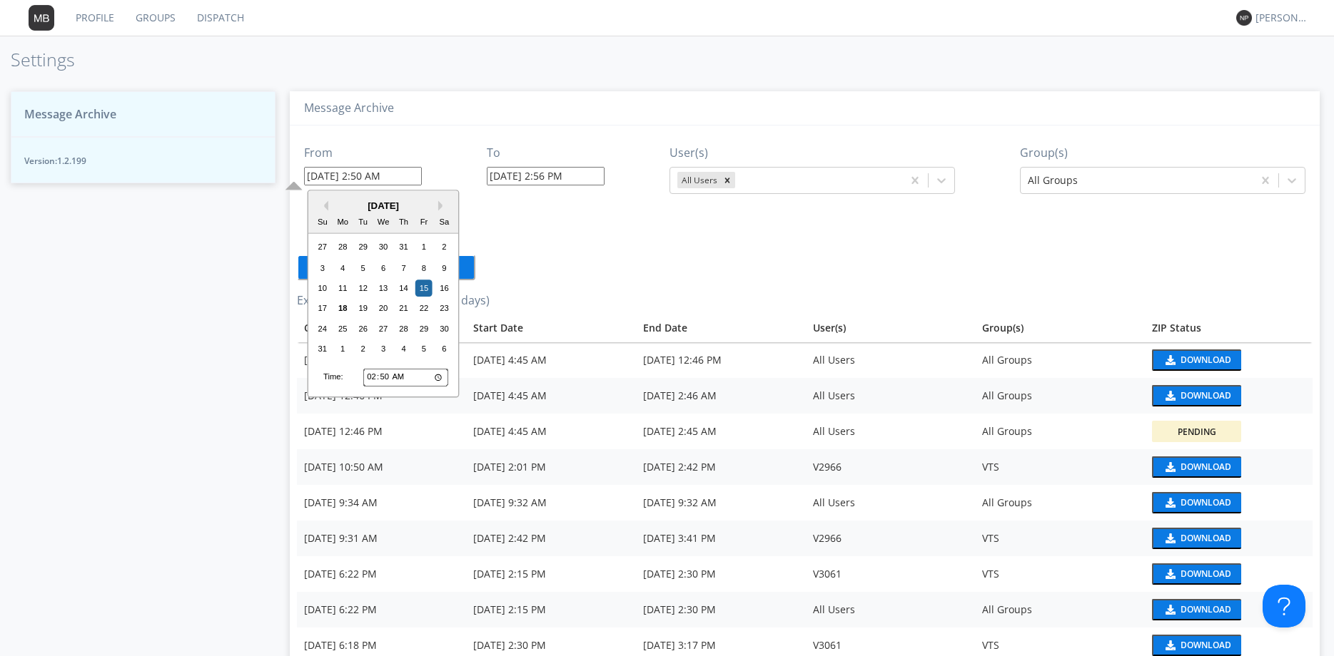
click at [364, 178] on input "08/15/2025 2:50 AM" at bounding box center [363, 176] width 118 height 19
type input "08/15/2025 4:50 AM"
type input "08/18/2025 12:56 PM"
drag, startPoint x: 380, startPoint y: 180, endPoint x: 363, endPoint y: 173, distance: 18.3
click at [372, 181] on input "08/15/2025 4:50 AM" at bounding box center [363, 176] width 118 height 19
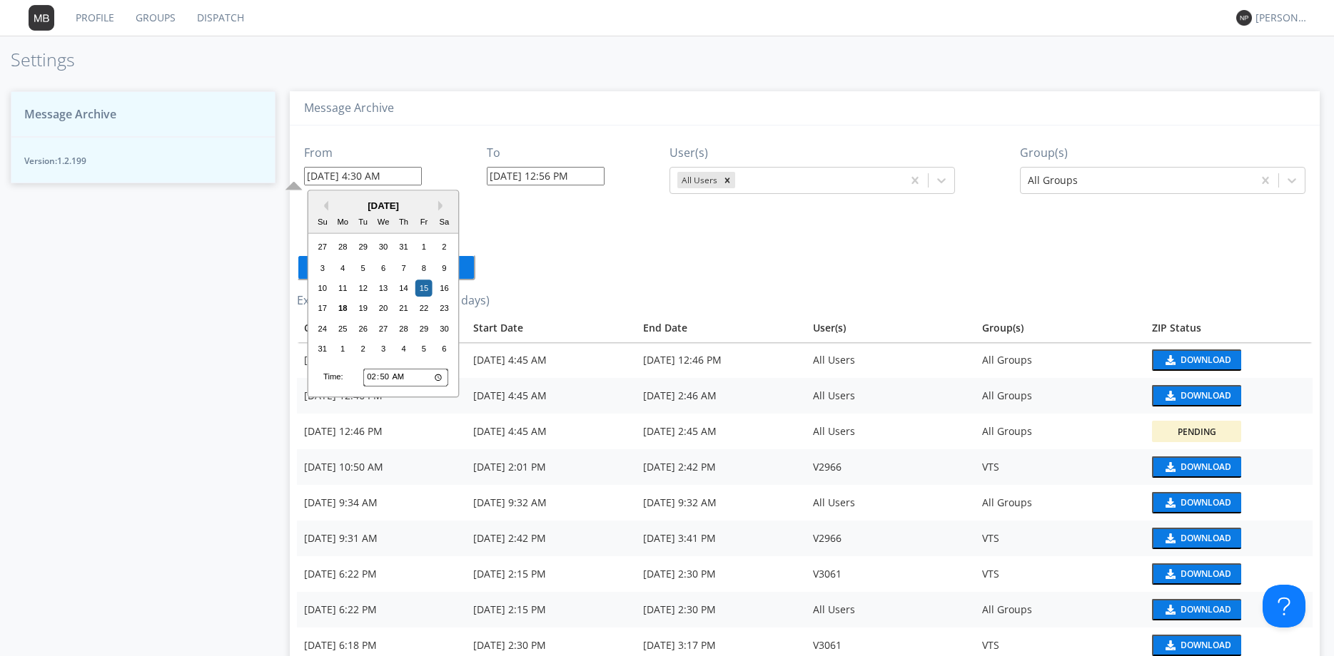
type input "08/15/2025 4:30 AM"
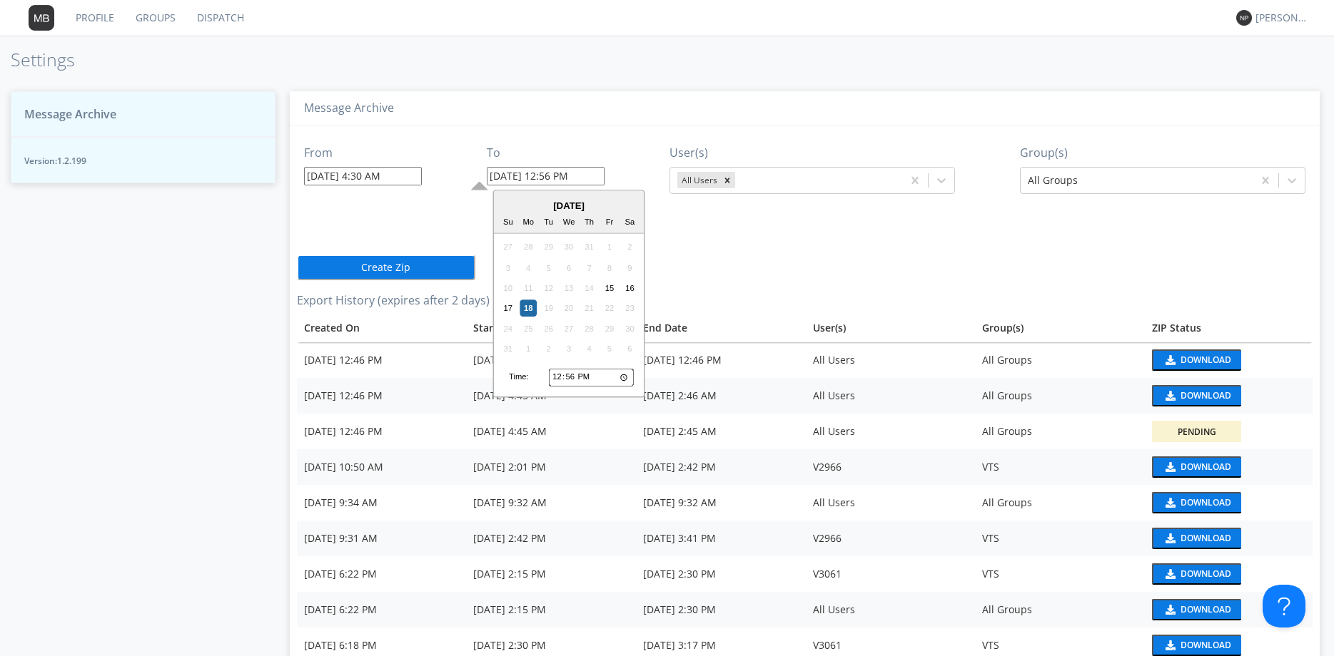
click at [556, 179] on input "08/18/2025 12:56 PM" at bounding box center [546, 176] width 118 height 19
click at [634, 288] on div "16" at bounding box center [629, 288] width 17 height 17
click at [579, 179] on input "08/16/2025 2:56 PM" at bounding box center [546, 176] width 118 height 19
type input "08/16/2025 2:56 AM"
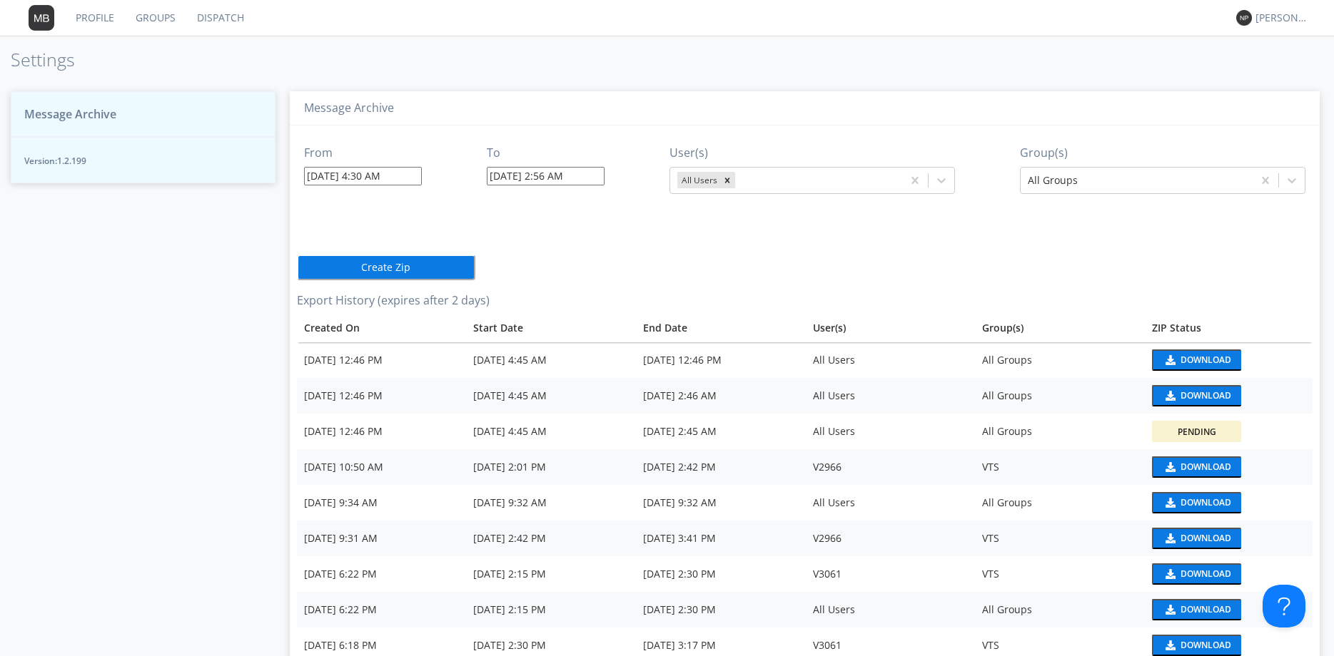
click at [423, 271] on button "Create Zip" at bounding box center [386, 268] width 178 height 26
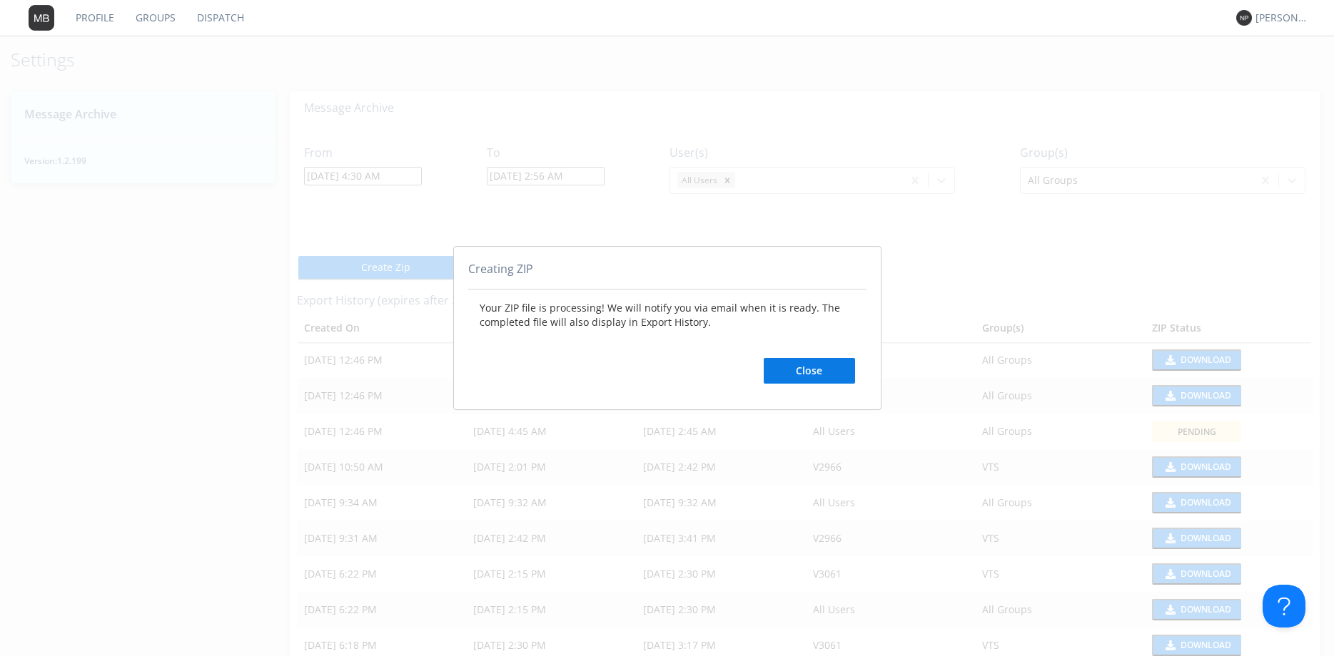
click at [813, 358] on div "Close" at bounding box center [808, 357] width 91 height 54
click at [816, 368] on button "Close" at bounding box center [808, 371] width 91 height 26
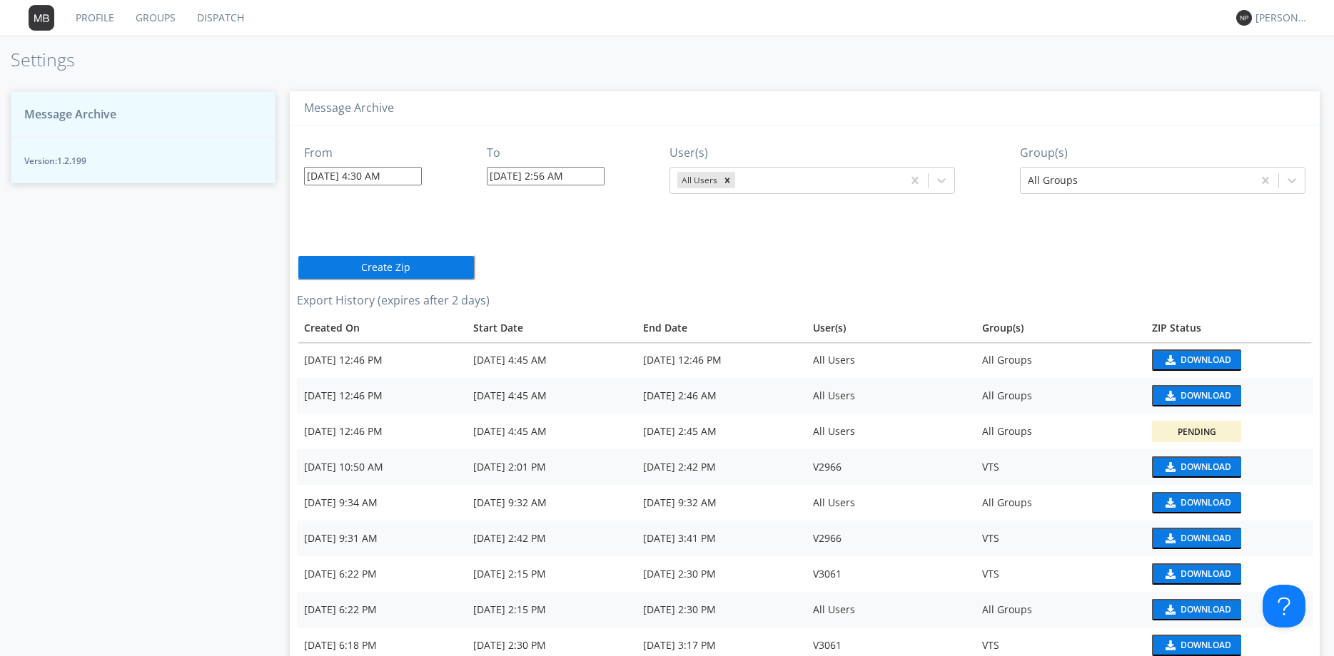
click at [52, 118] on span "Message Archive" at bounding box center [70, 114] width 92 height 16
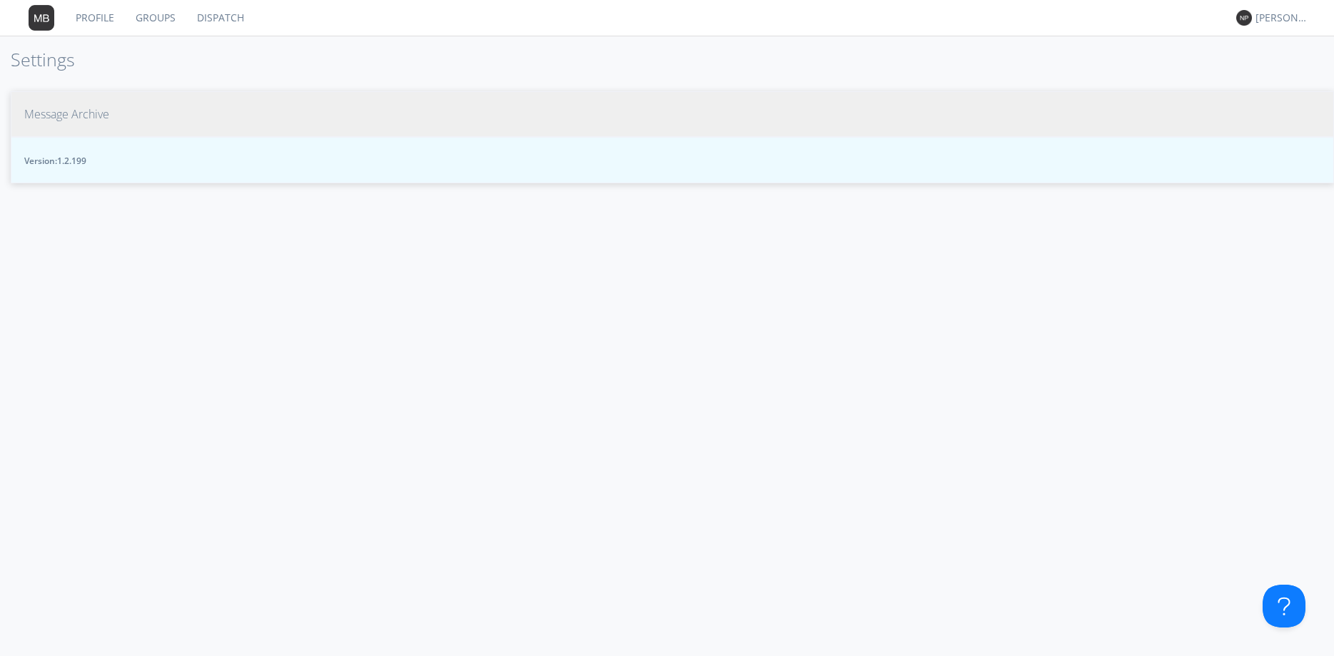
click at [106, 147] on button "Version: 1.2.199" at bounding box center [672, 160] width 1323 height 46
click at [104, 111] on span "Message Archive" at bounding box center [66, 114] width 85 height 16
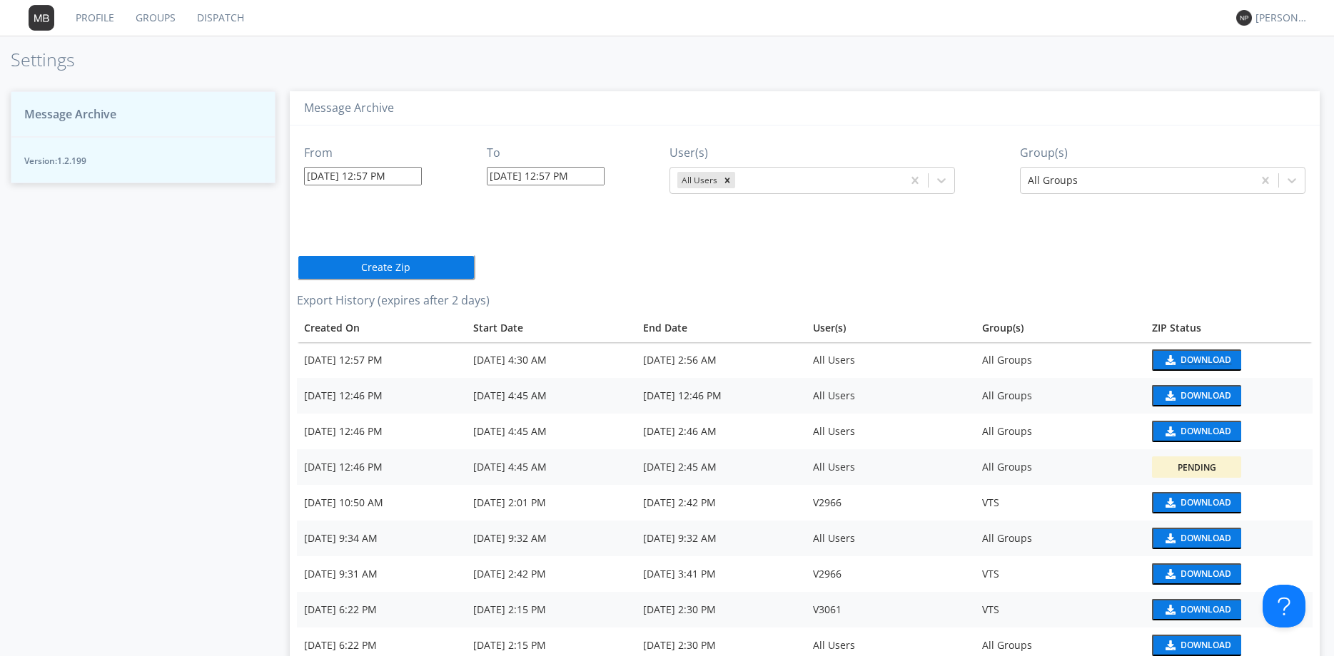
click at [1197, 357] on button "Download" at bounding box center [1196, 360] width 89 height 21
